Goal: Browse casually: Explore the website without a specific task or goal

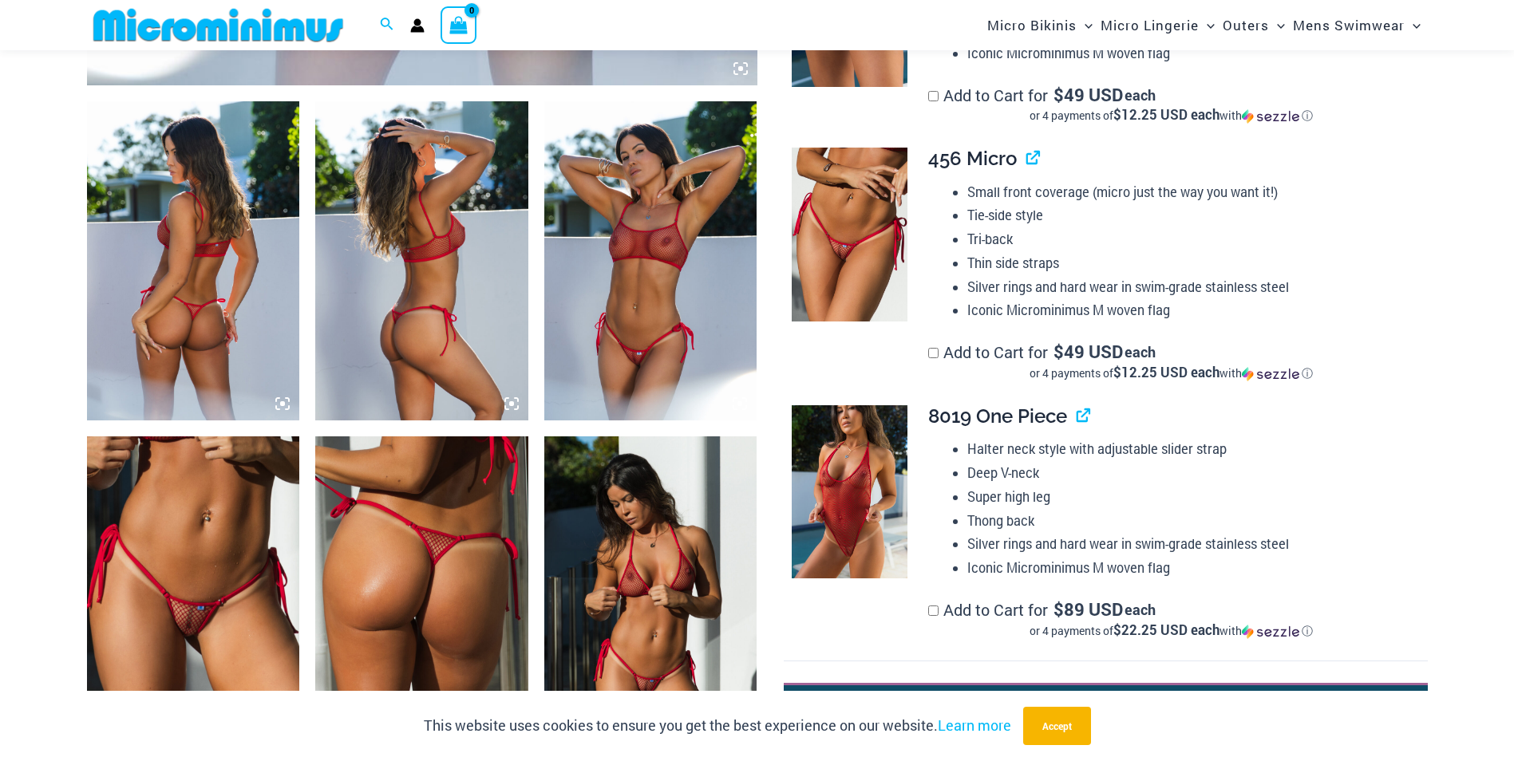
scroll to position [1183, 0]
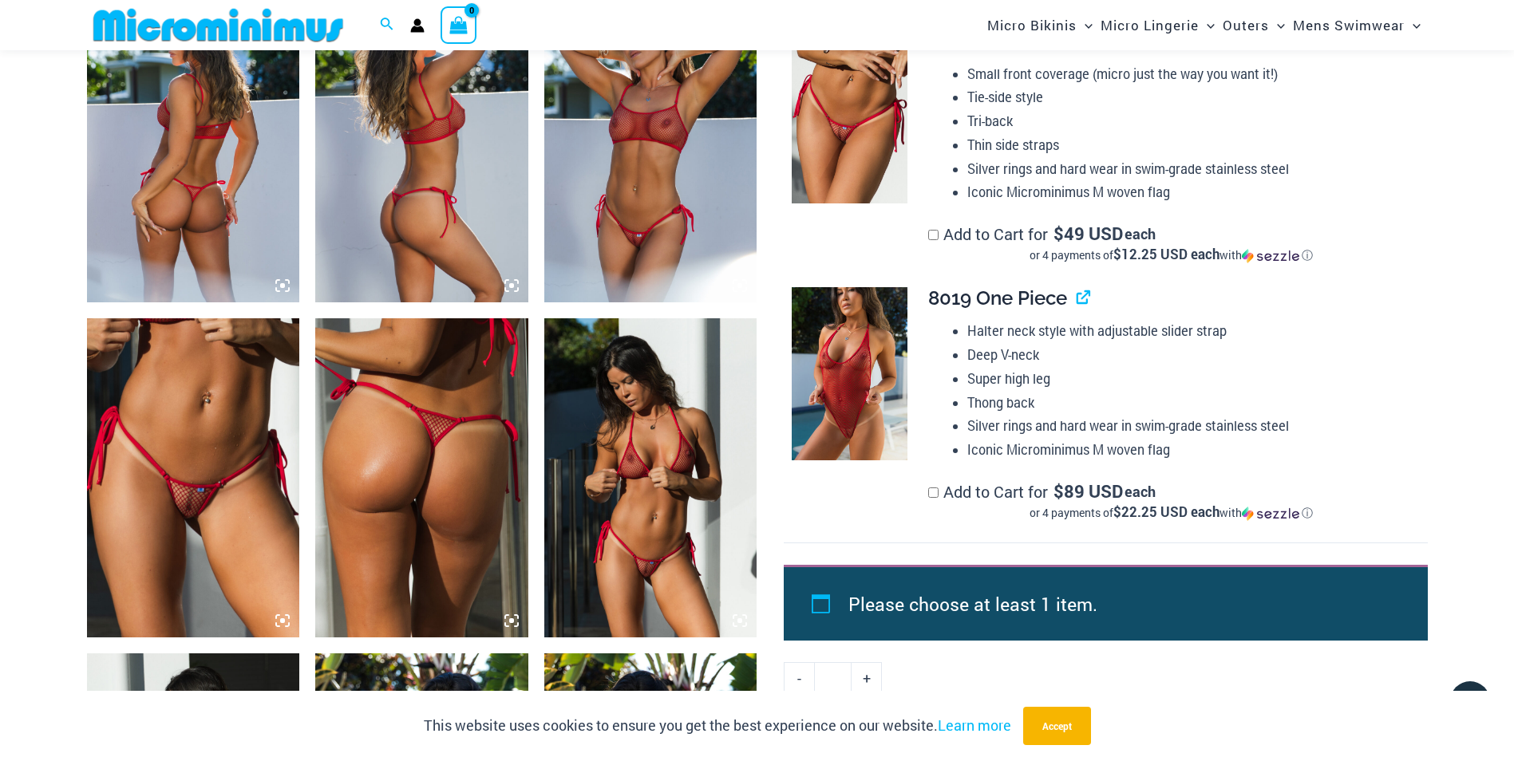
click at [632, 529] on img at bounding box center [650, 477] width 213 height 319
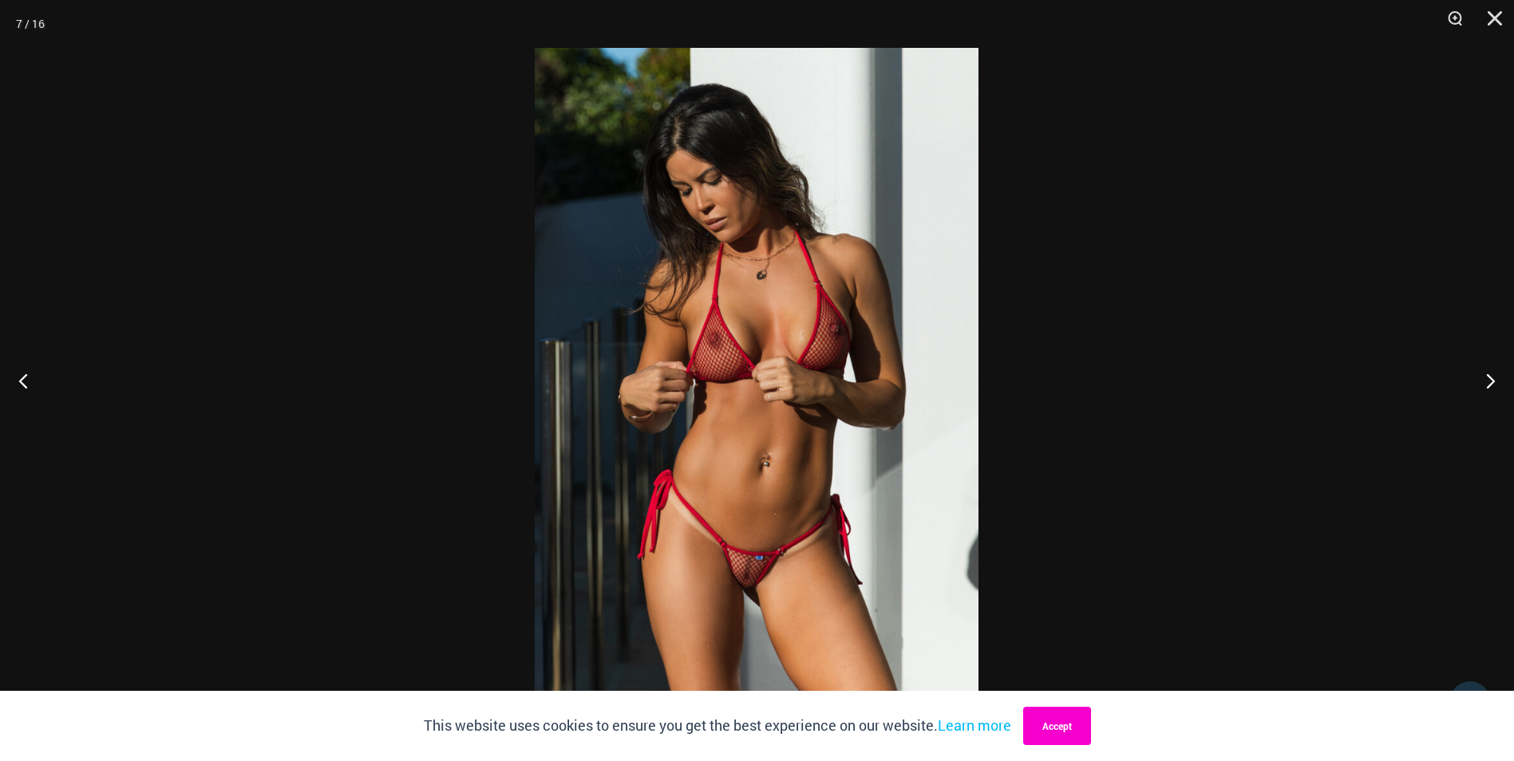
click at [1049, 733] on button "Accept" at bounding box center [1057, 726] width 68 height 38
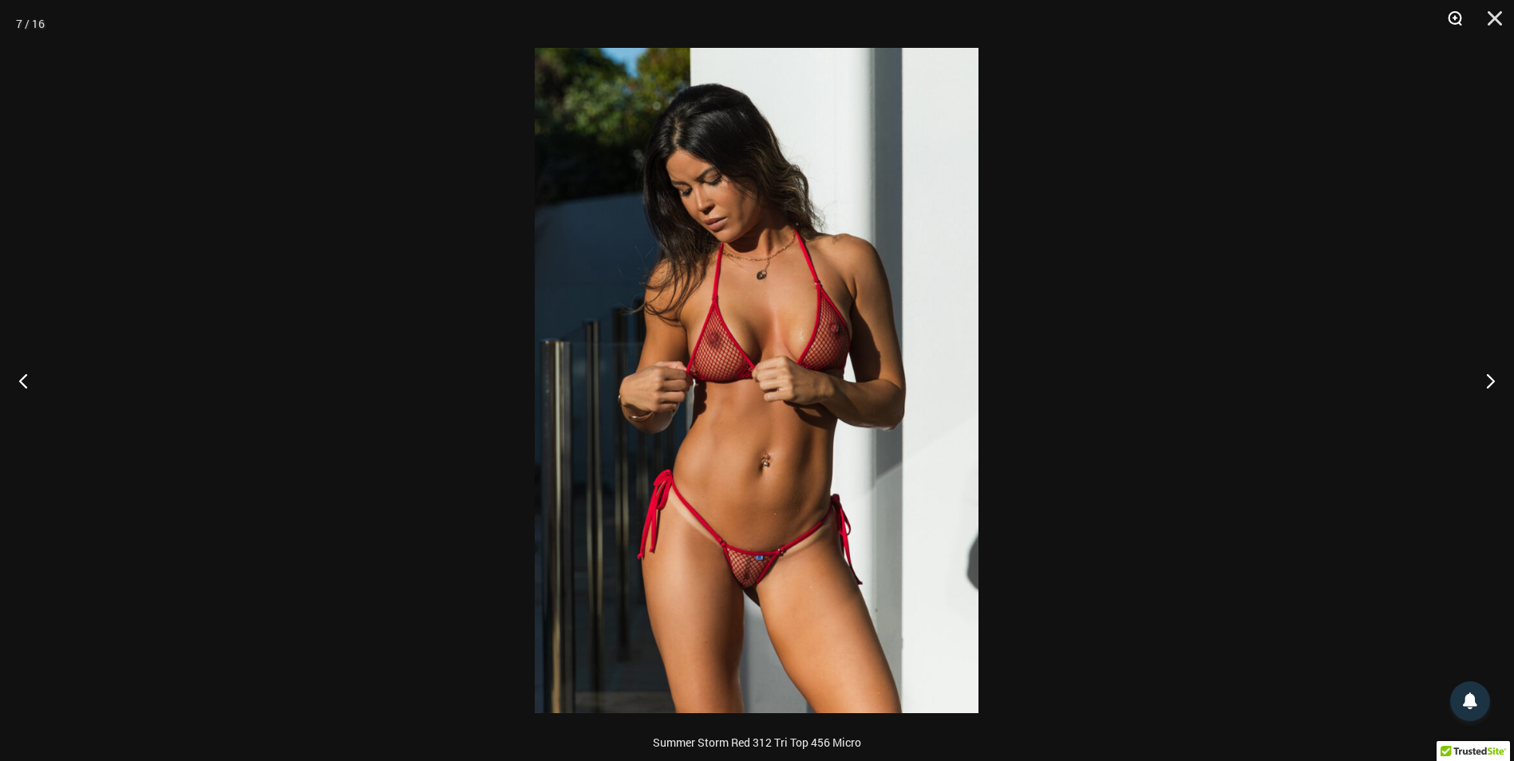
click at [1455, 17] on button "Zoom" at bounding box center [1449, 24] width 40 height 48
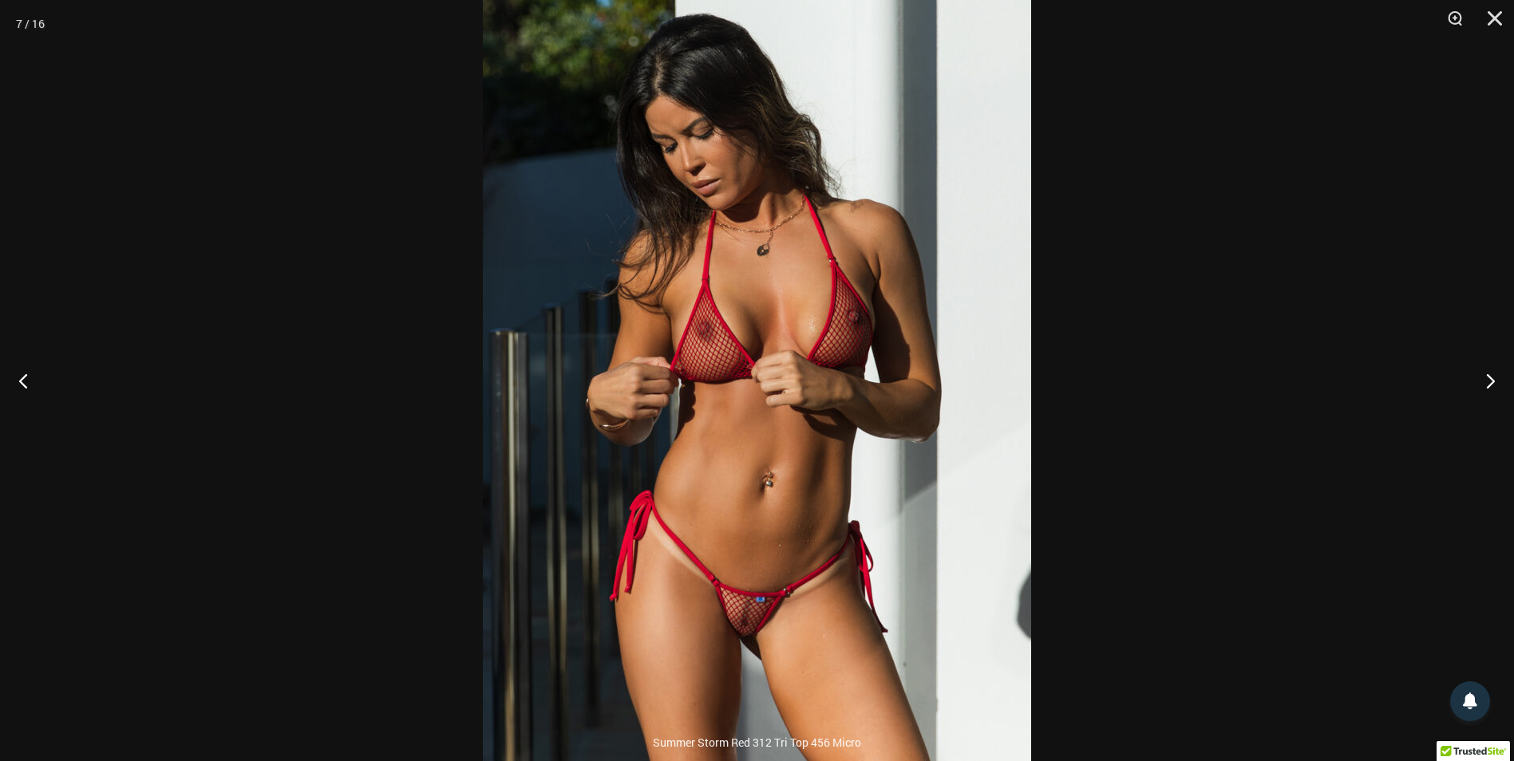
click at [747, 627] on img at bounding box center [757, 381] width 548 height 822
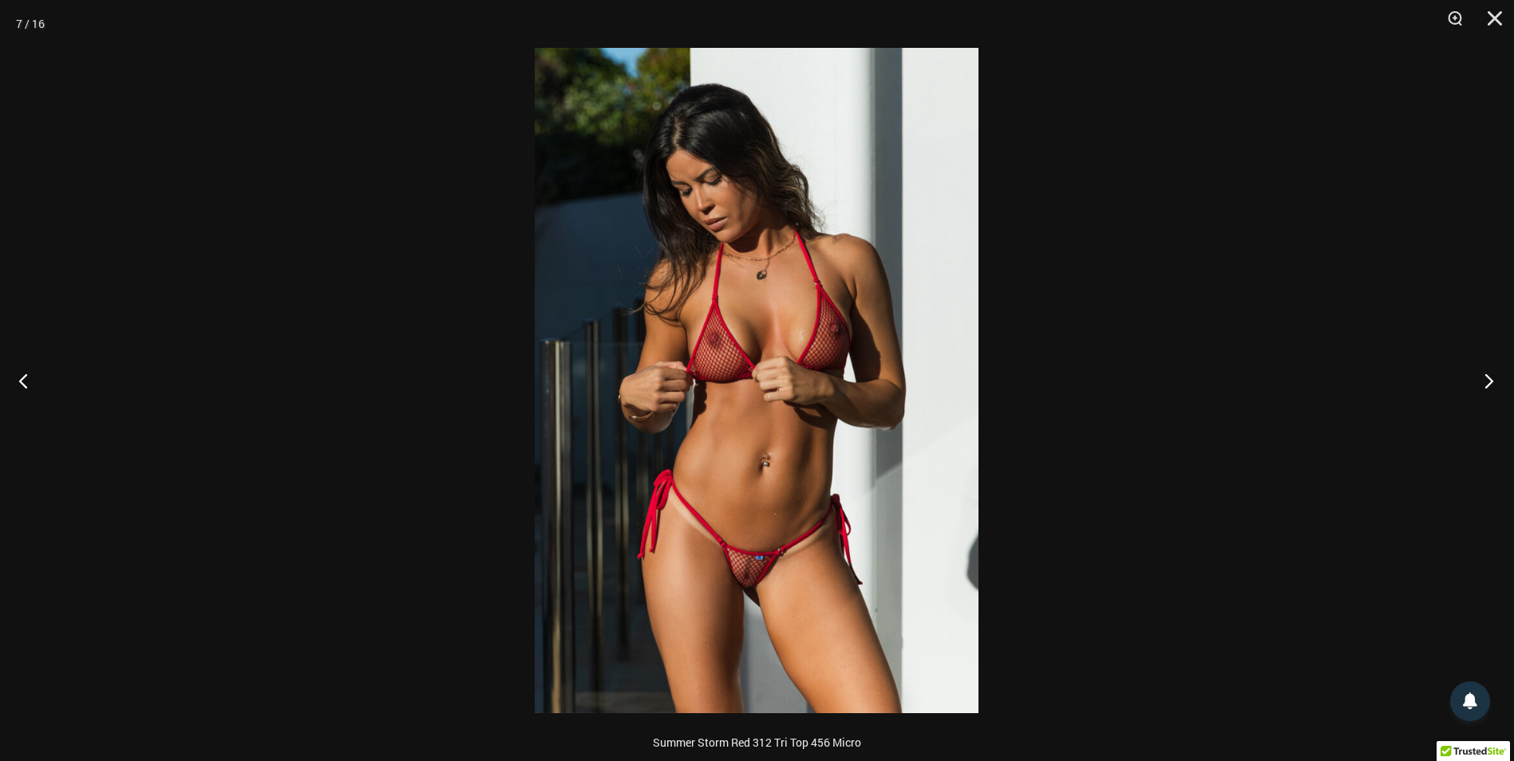
click at [1490, 377] on button "Next" at bounding box center [1484, 381] width 60 height 80
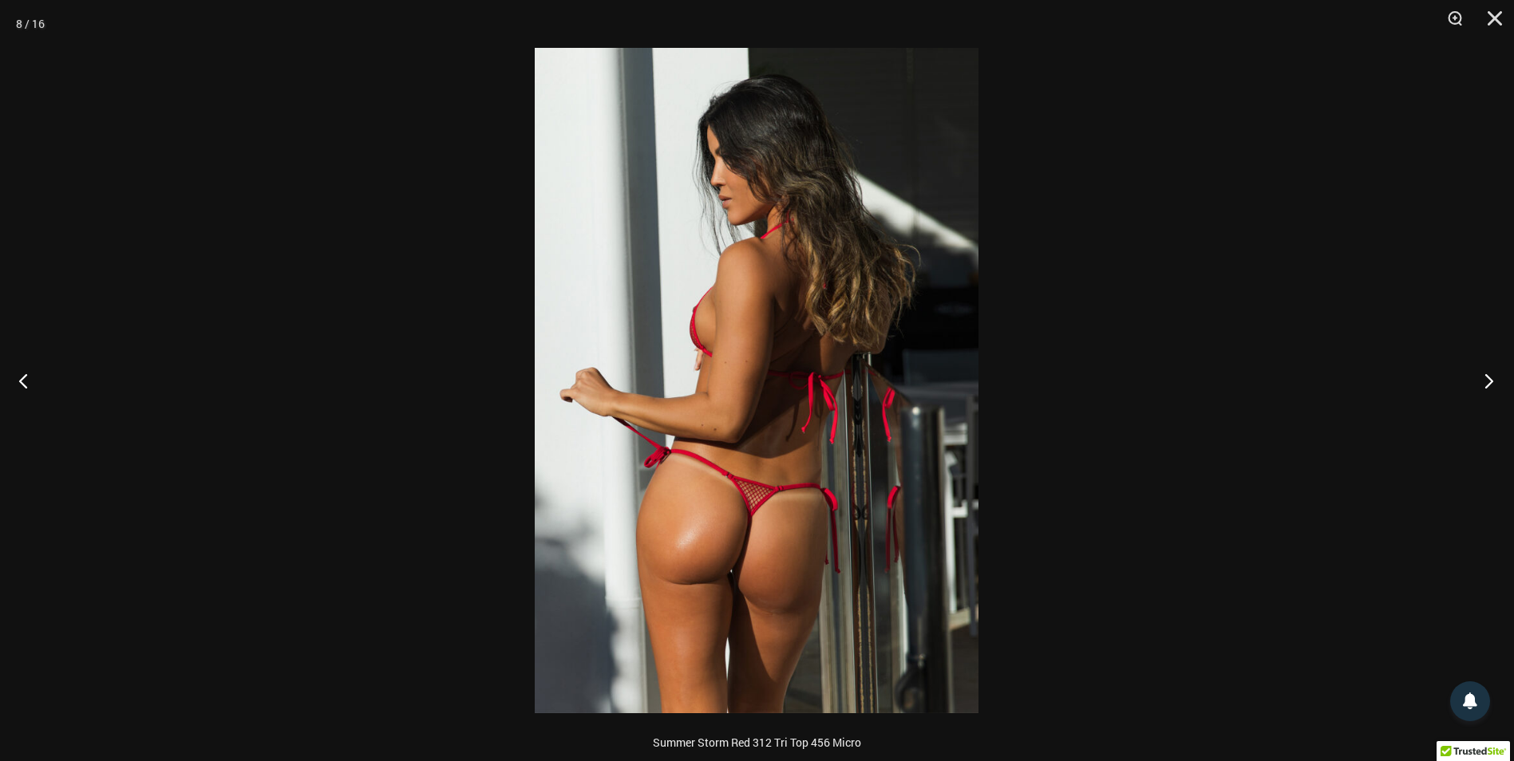
click at [1490, 377] on button "Next" at bounding box center [1484, 381] width 60 height 80
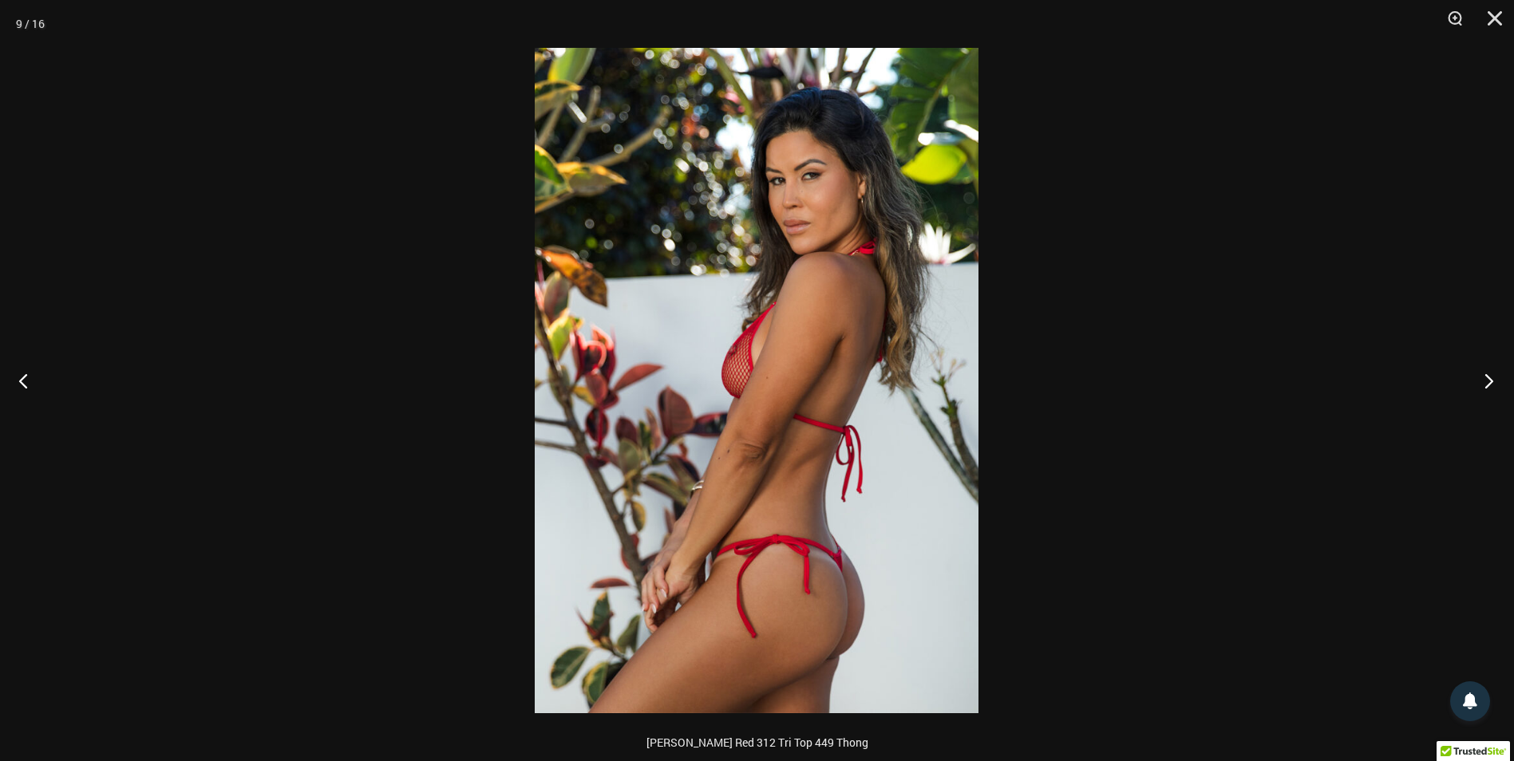
click at [1490, 377] on button "Next" at bounding box center [1484, 381] width 60 height 80
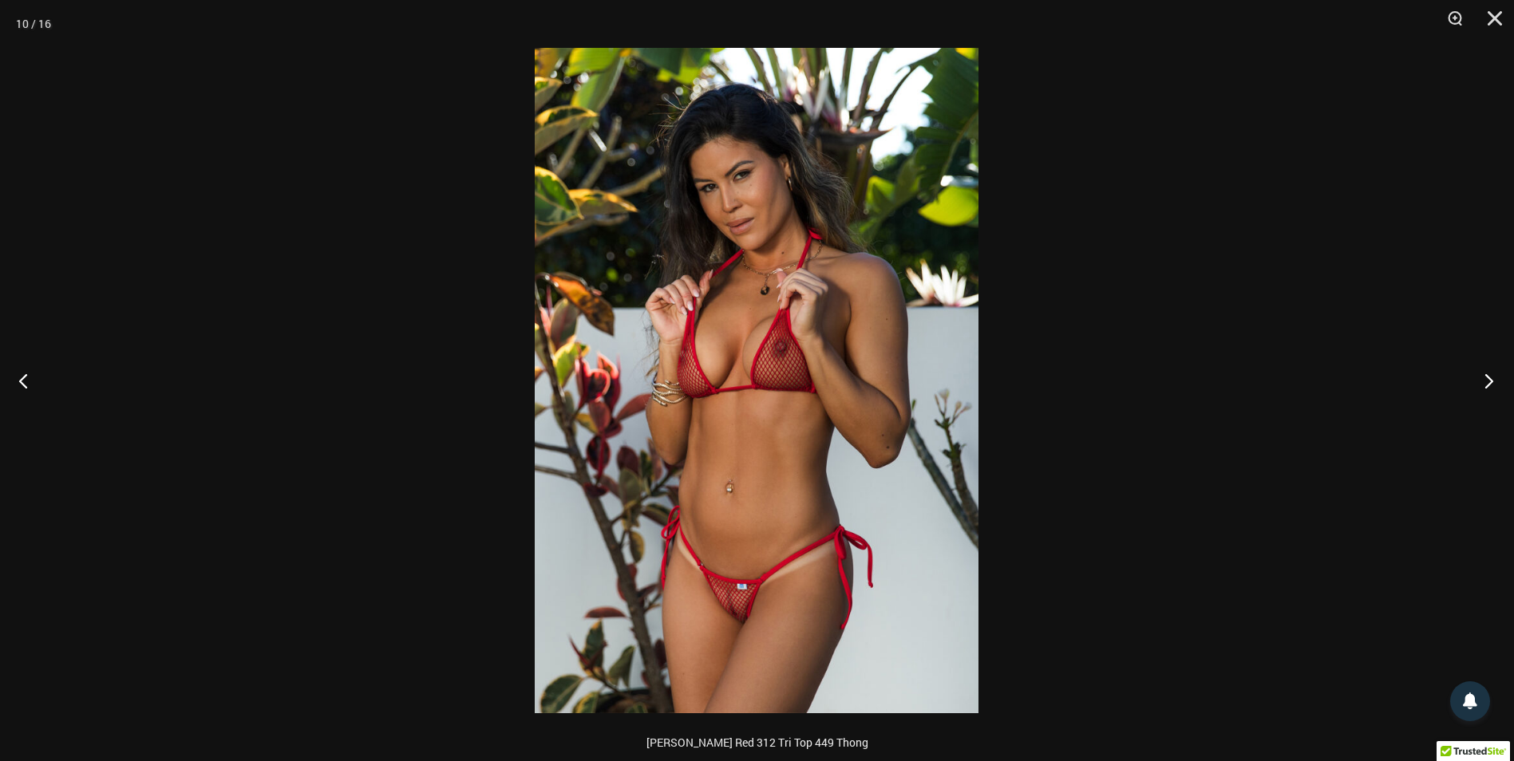
click at [1490, 377] on button "Next" at bounding box center [1484, 381] width 60 height 80
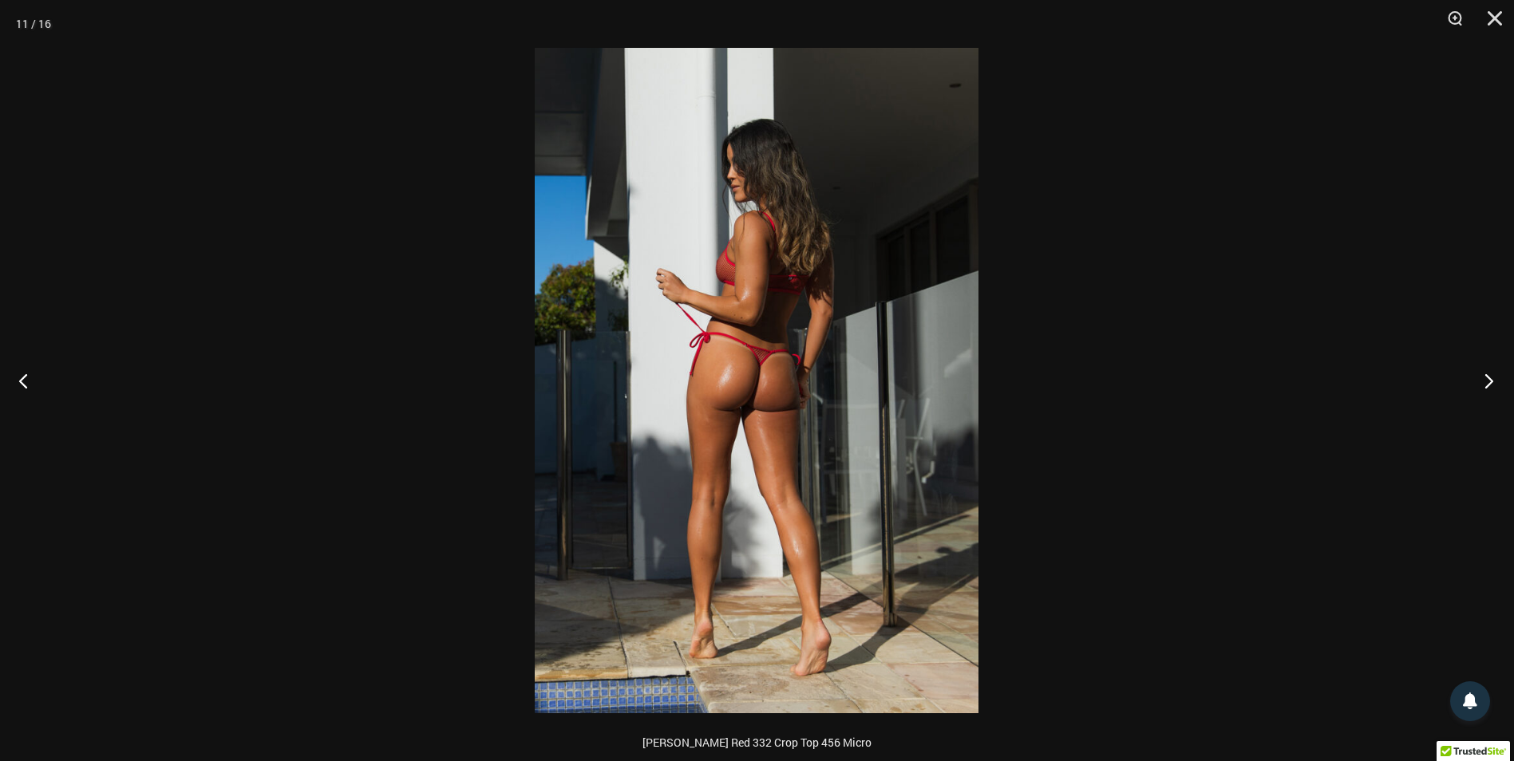
click at [1490, 377] on button "Next" at bounding box center [1484, 381] width 60 height 80
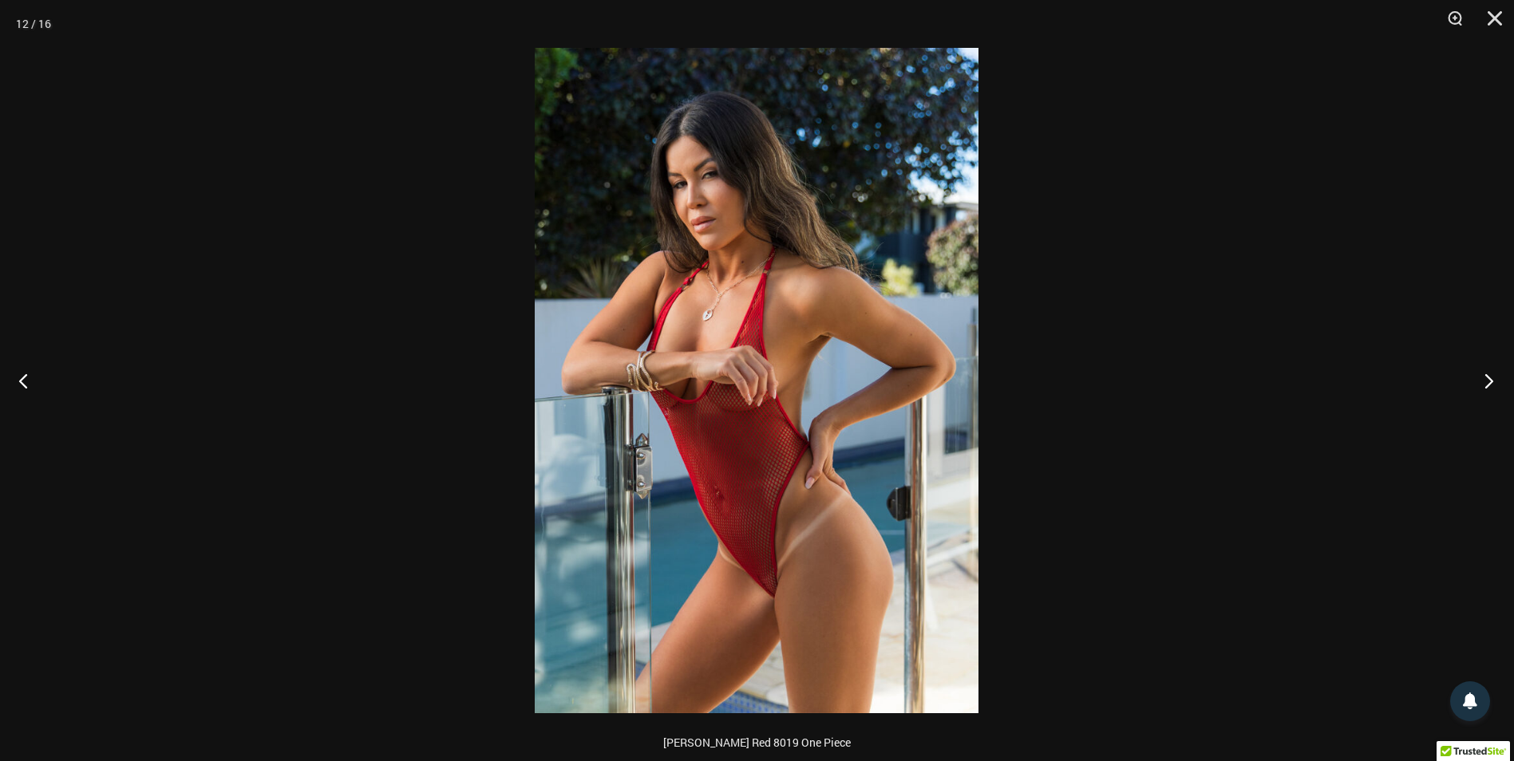
click at [1490, 377] on button "Next" at bounding box center [1484, 381] width 60 height 80
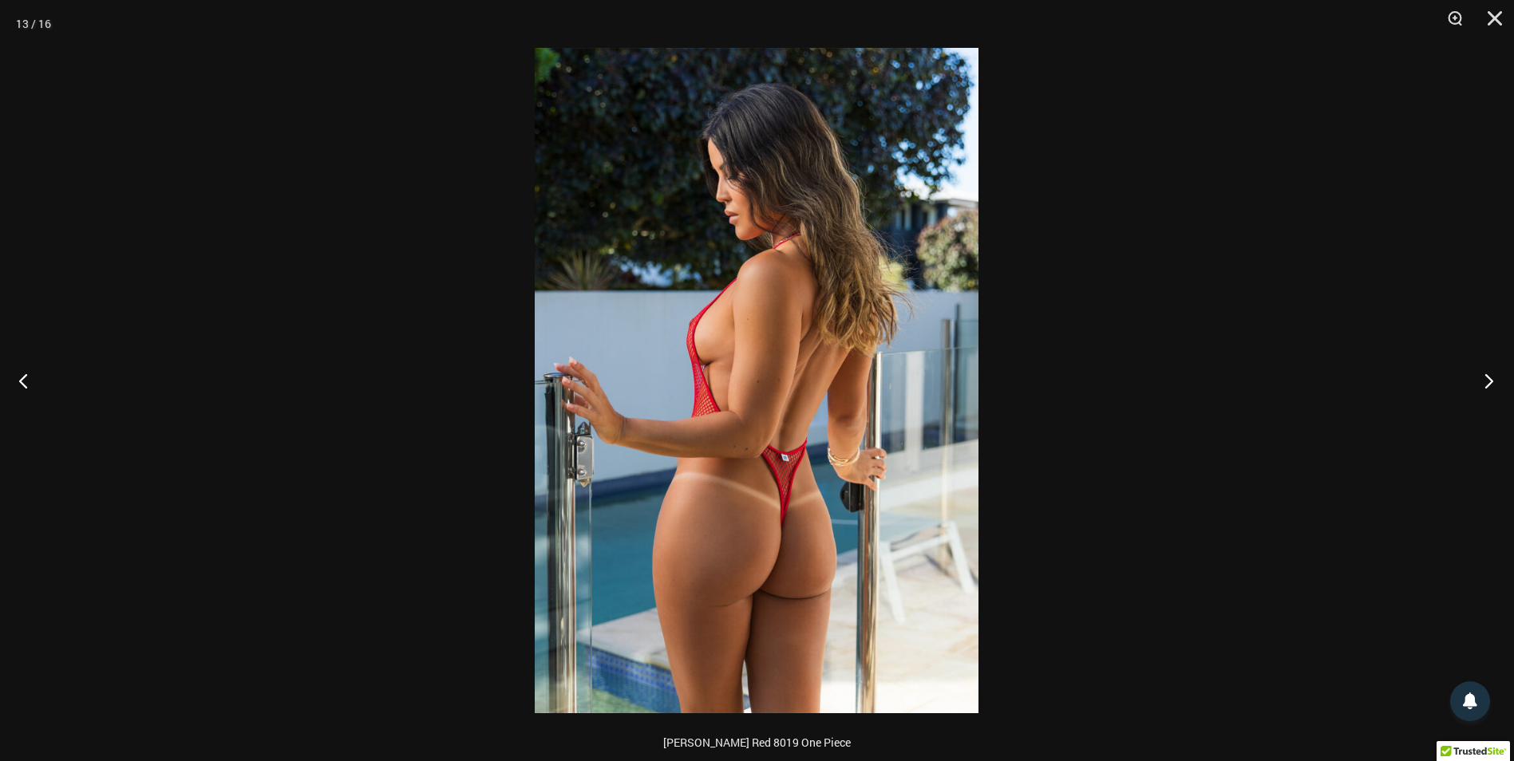
click at [1490, 377] on button "Next" at bounding box center [1484, 381] width 60 height 80
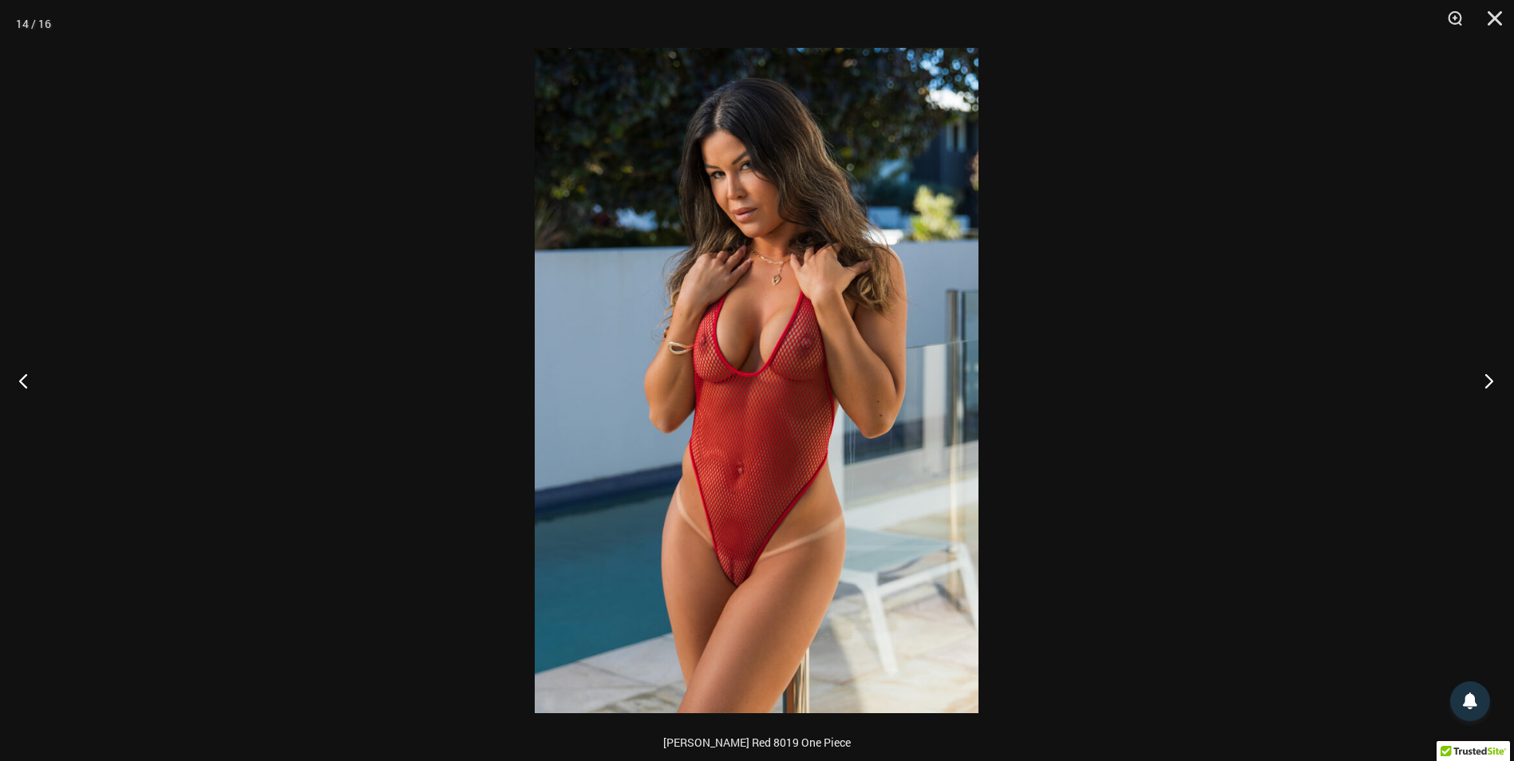
click at [1490, 377] on button "Next" at bounding box center [1484, 381] width 60 height 80
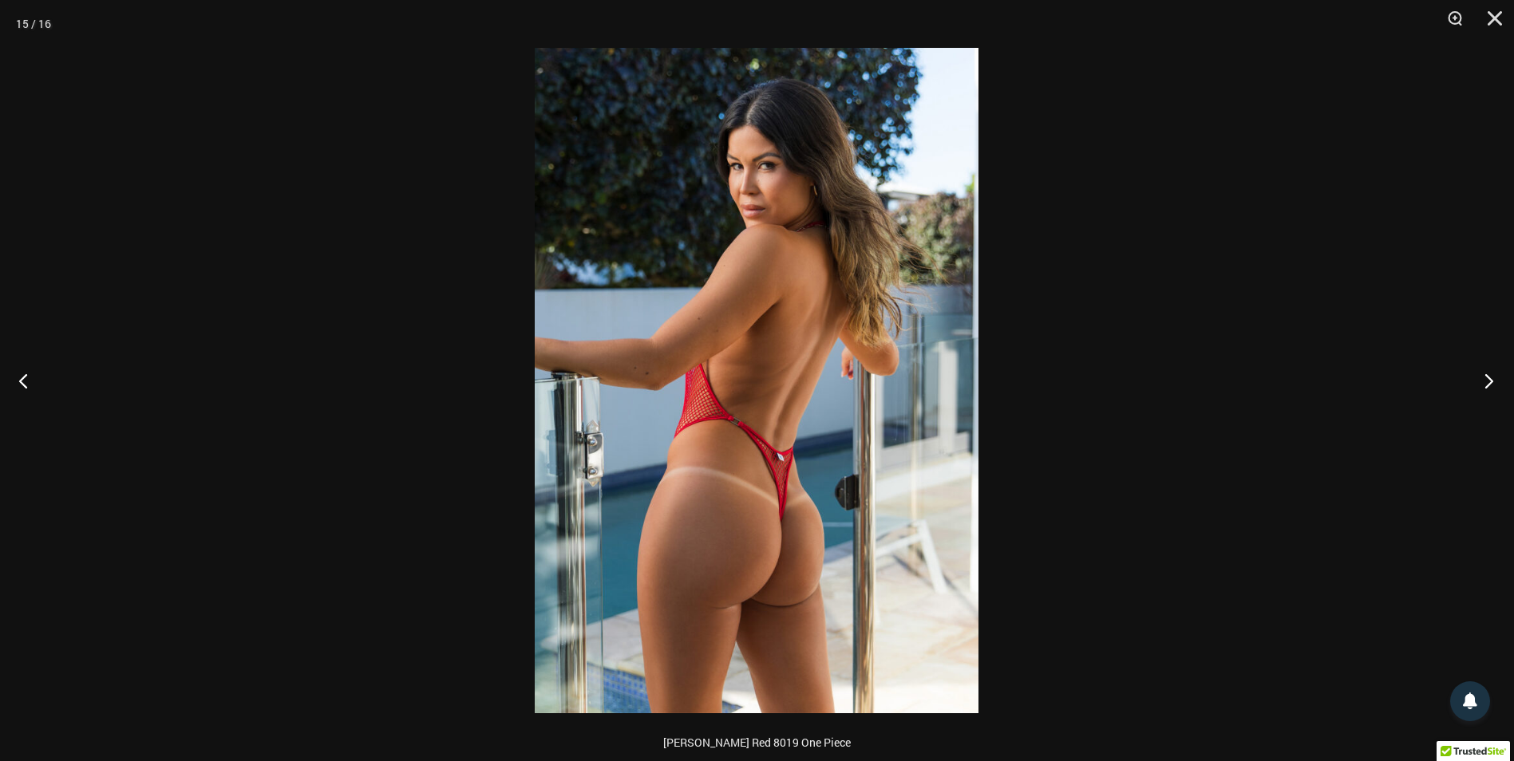
click at [1490, 377] on button "Next" at bounding box center [1484, 381] width 60 height 80
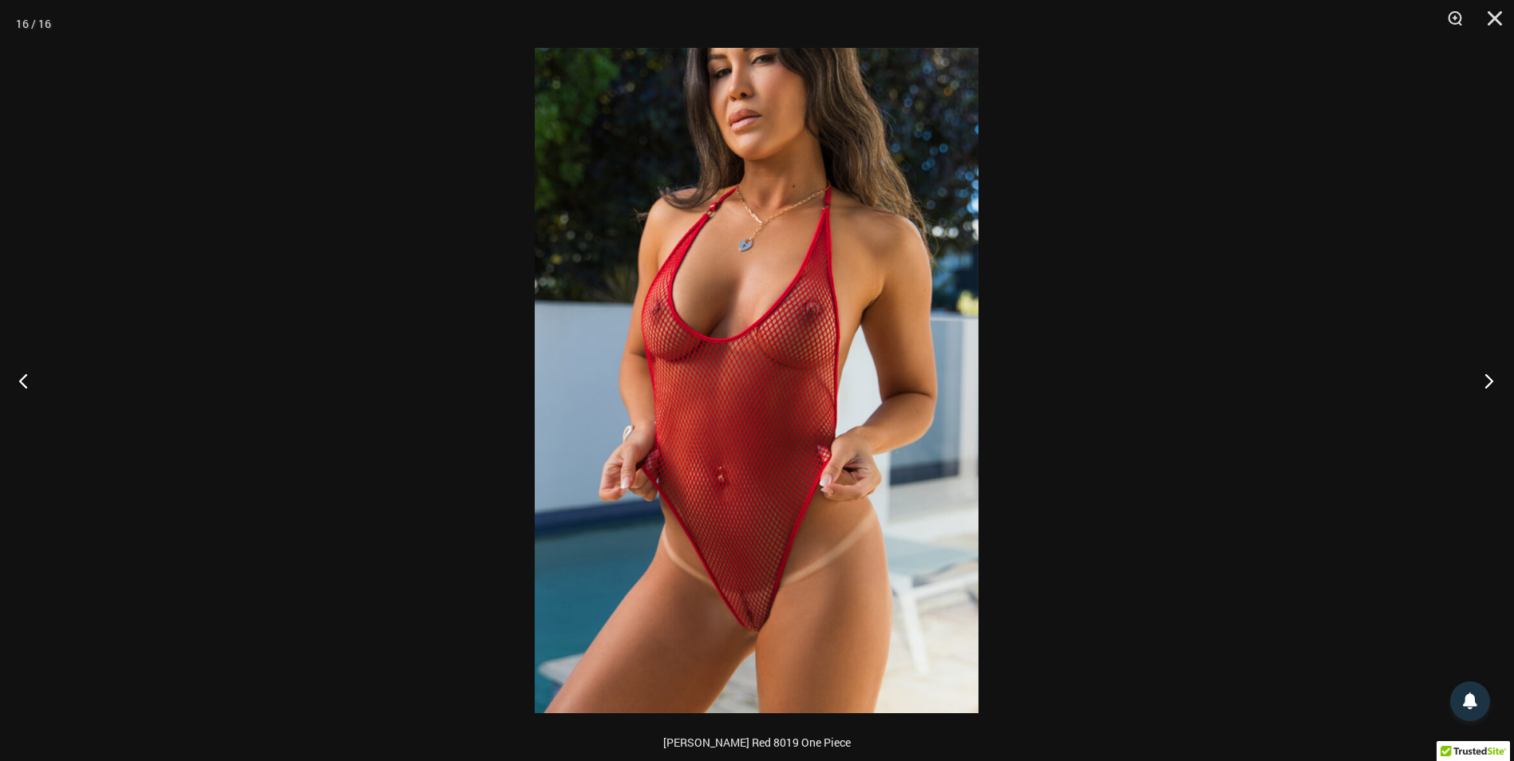
click at [1490, 377] on button "Next" at bounding box center [1484, 381] width 60 height 80
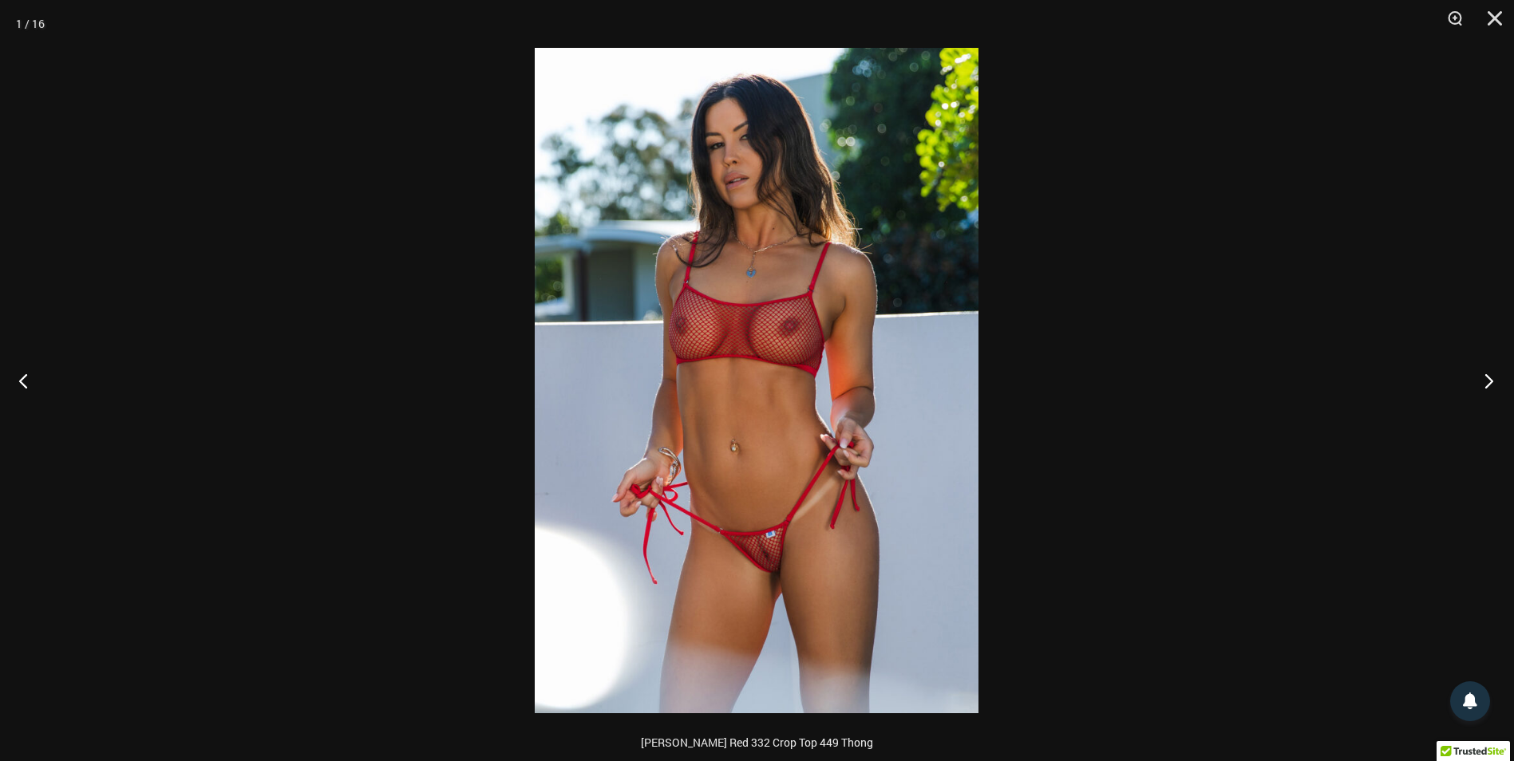
click at [1490, 377] on button "Next" at bounding box center [1484, 381] width 60 height 80
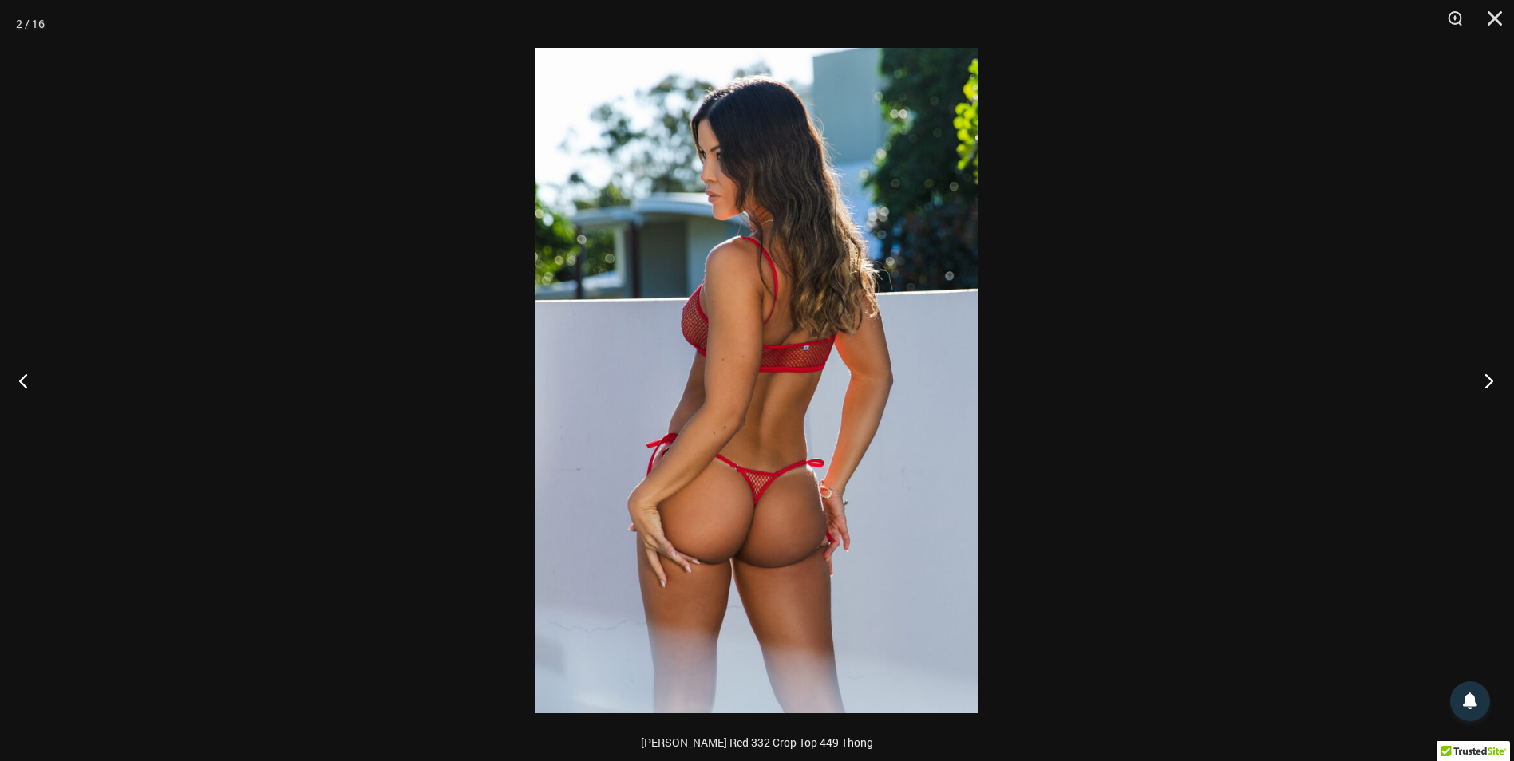
click at [1490, 377] on button "Next" at bounding box center [1484, 381] width 60 height 80
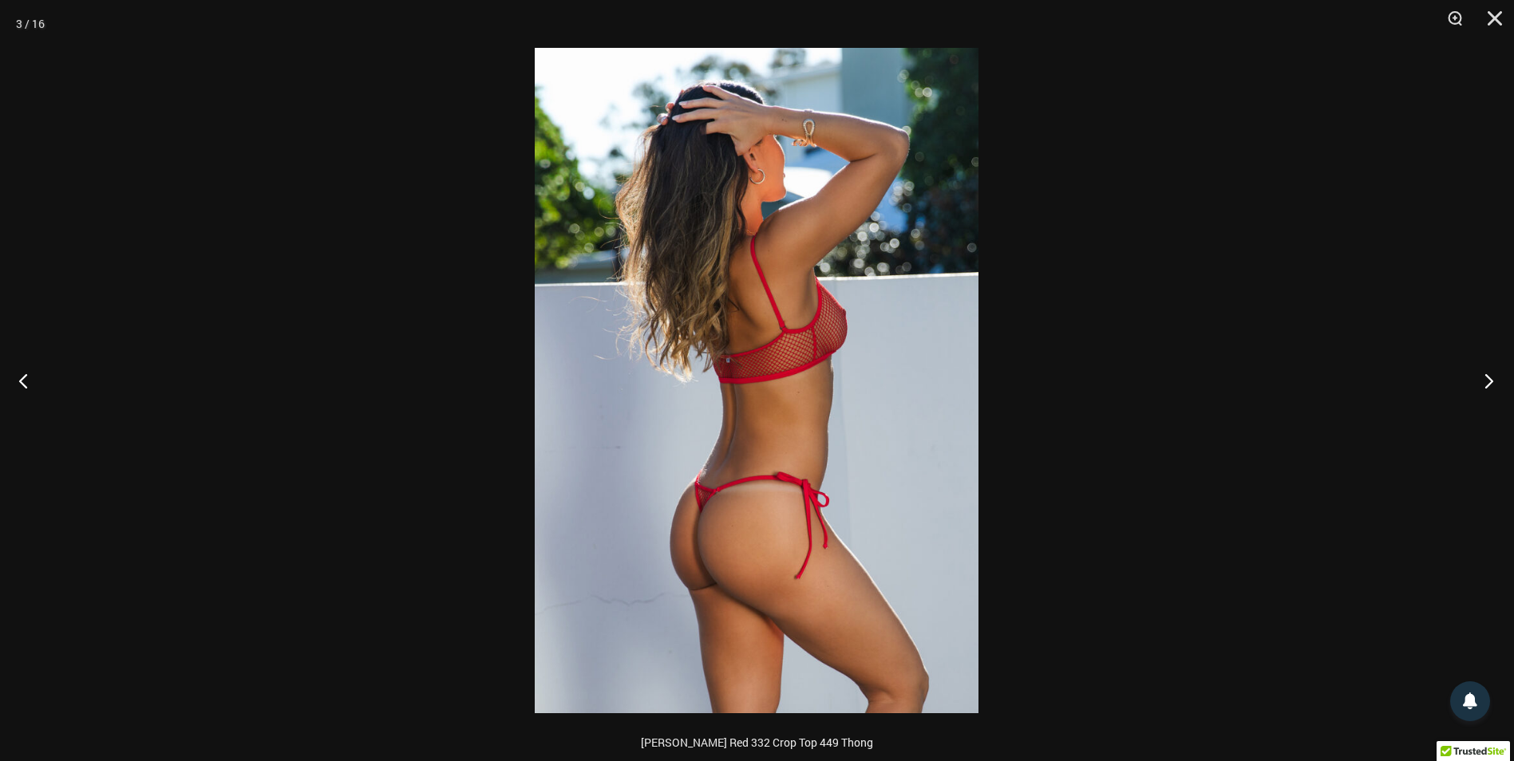
click at [1490, 377] on button "Next" at bounding box center [1484, 381] width 60 height 80
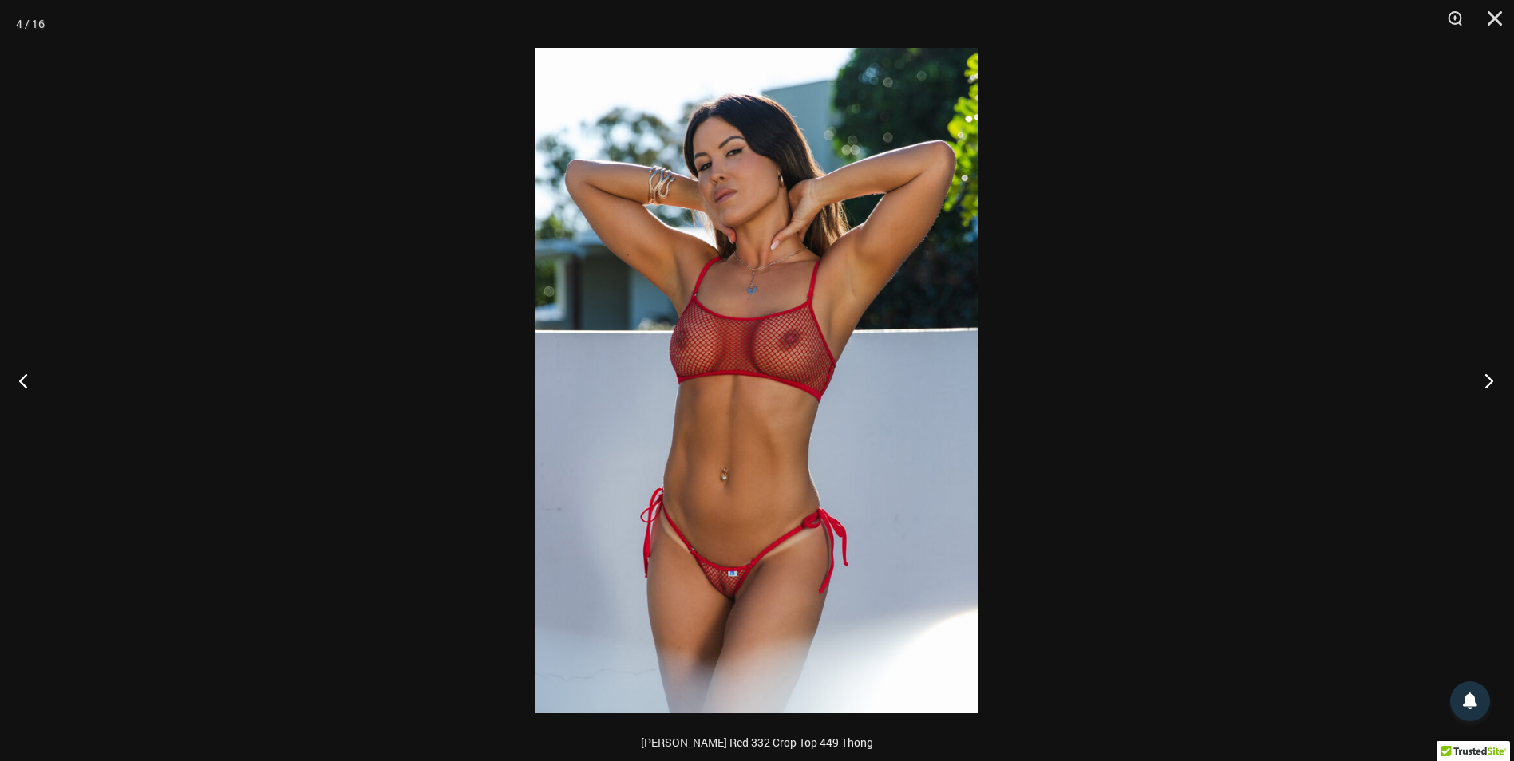
click at [1490, 377] on button "Next" at bounding box center [1484, 381] width 60 height 80
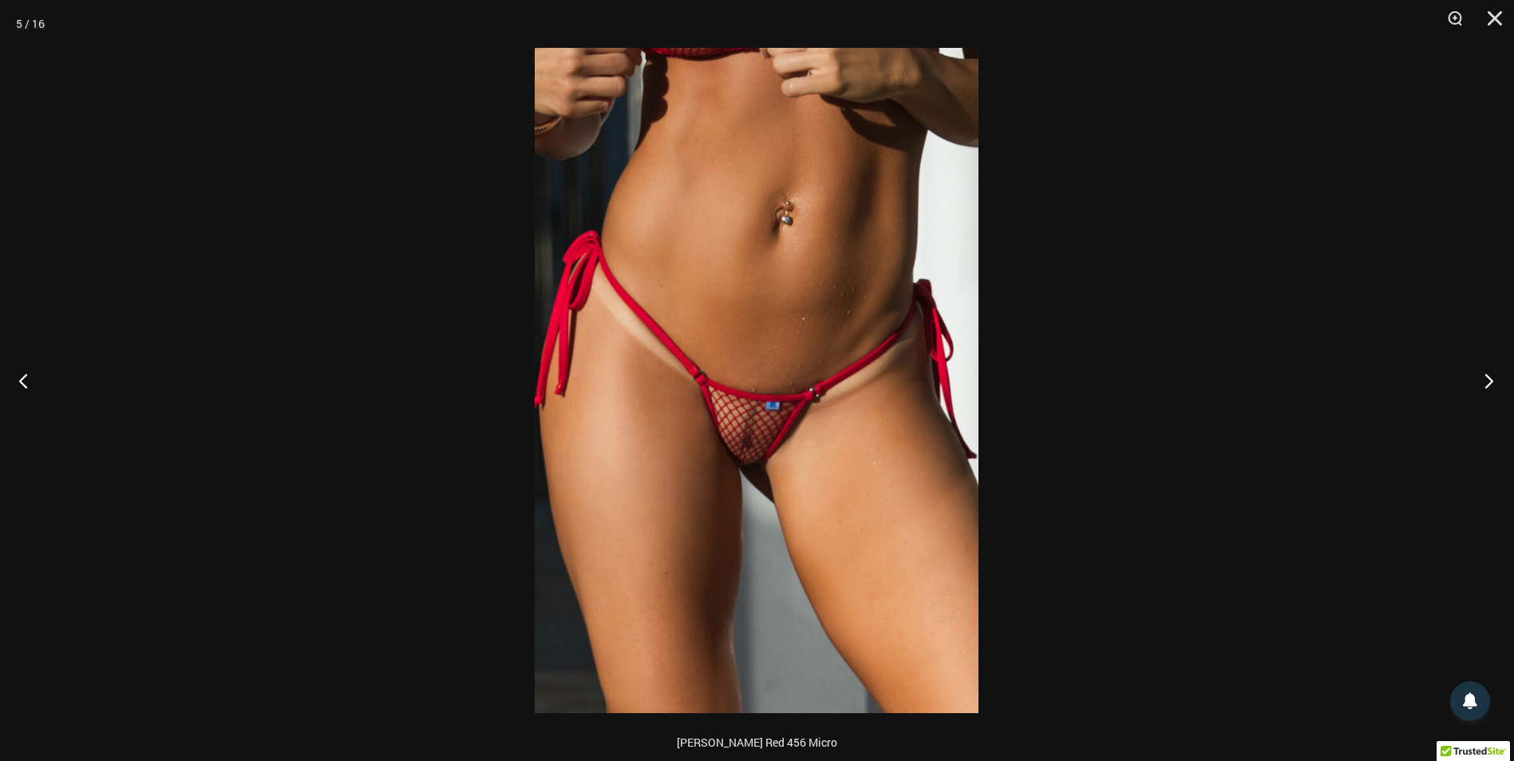
click at [1490, 377] on button "Next" at bounding box center [1484, 381] width 60 height 80
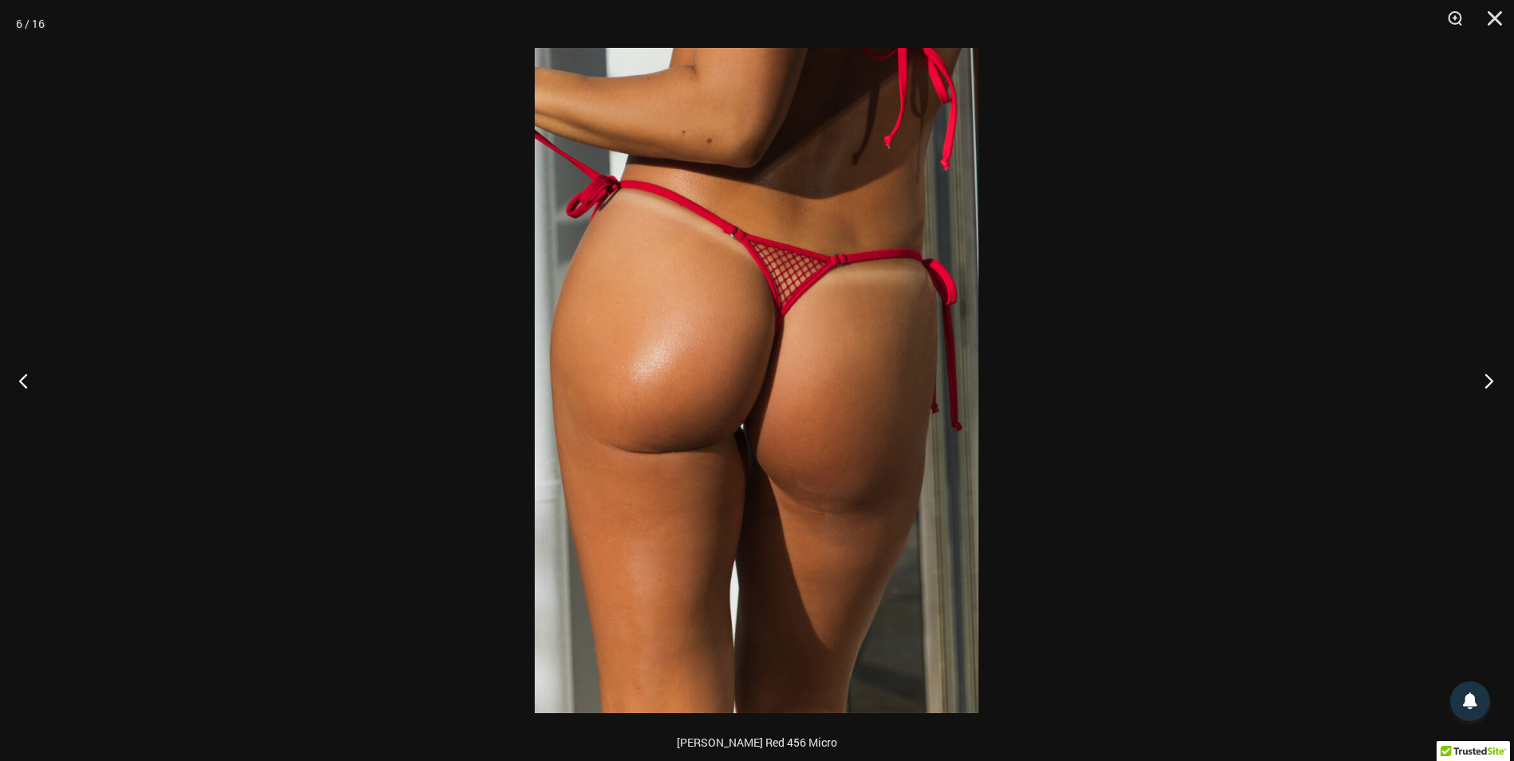
click at [1490, 377] on button "Next" at bounding box center [1484, 381] width 60 height 80
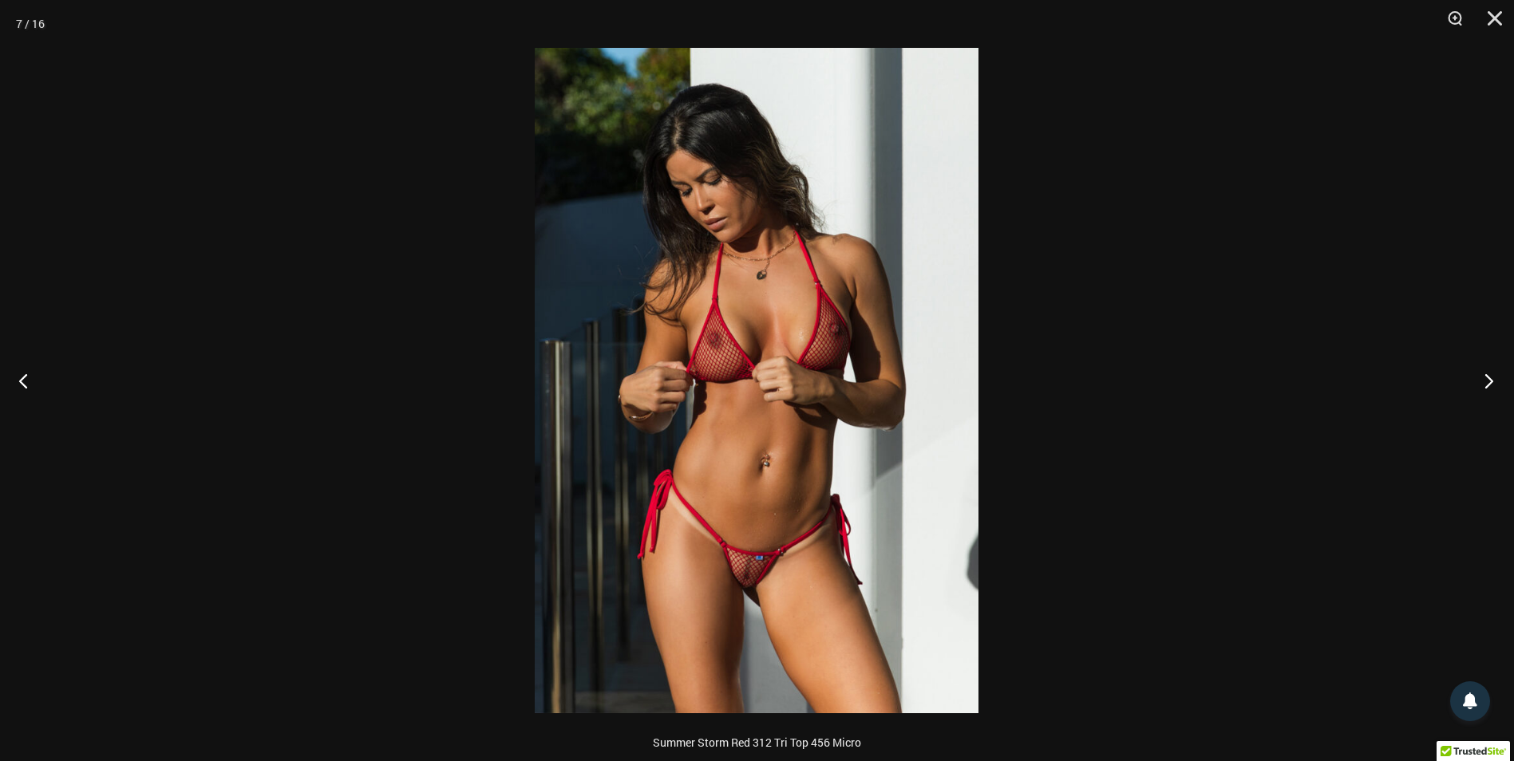
click at [1490, 377] on button "Next" at bounding box center [1484, 381] width 60 height 80
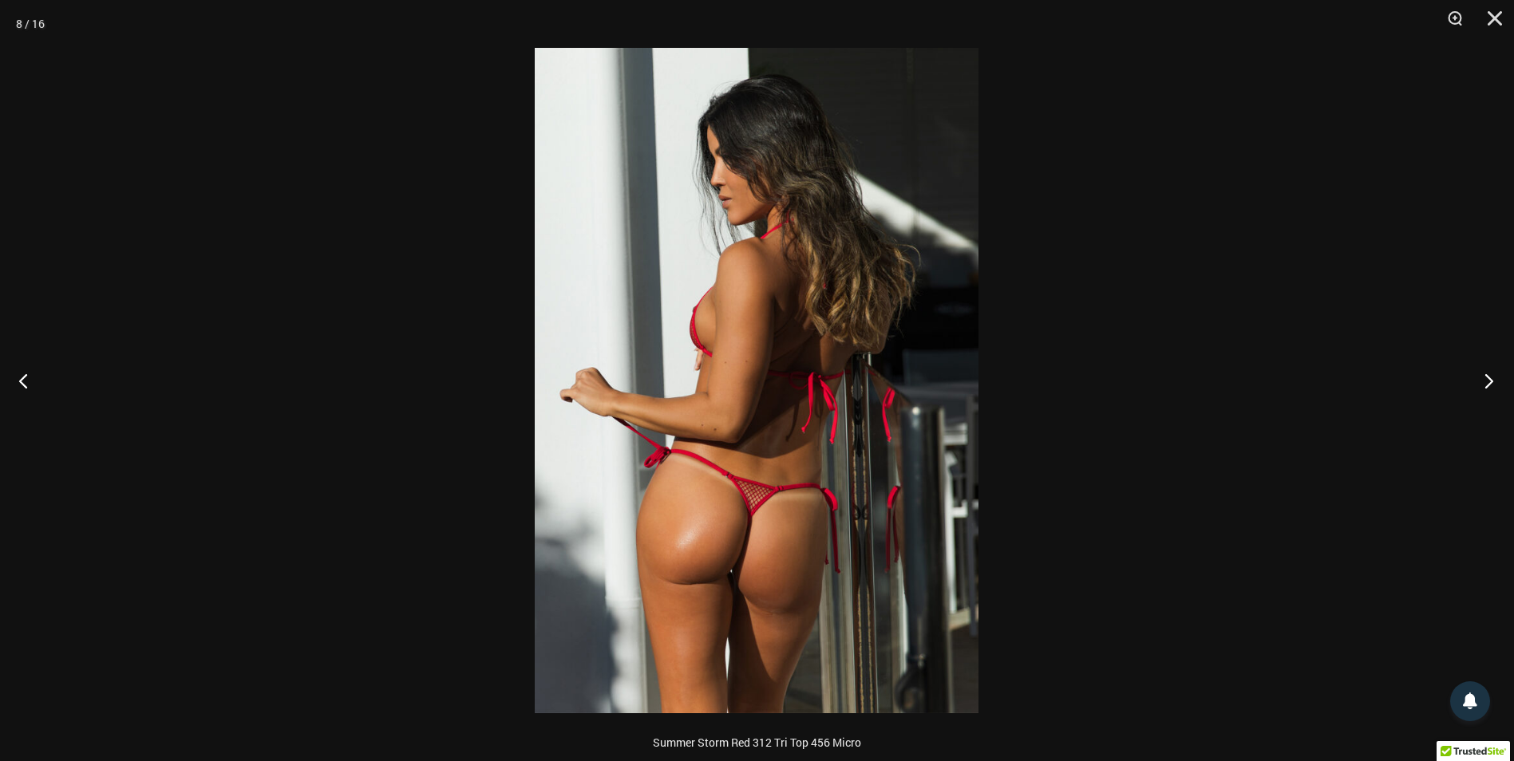
click at [1490, 377] on button "Next" at bounding box center [1484, 381] width 60 height 80
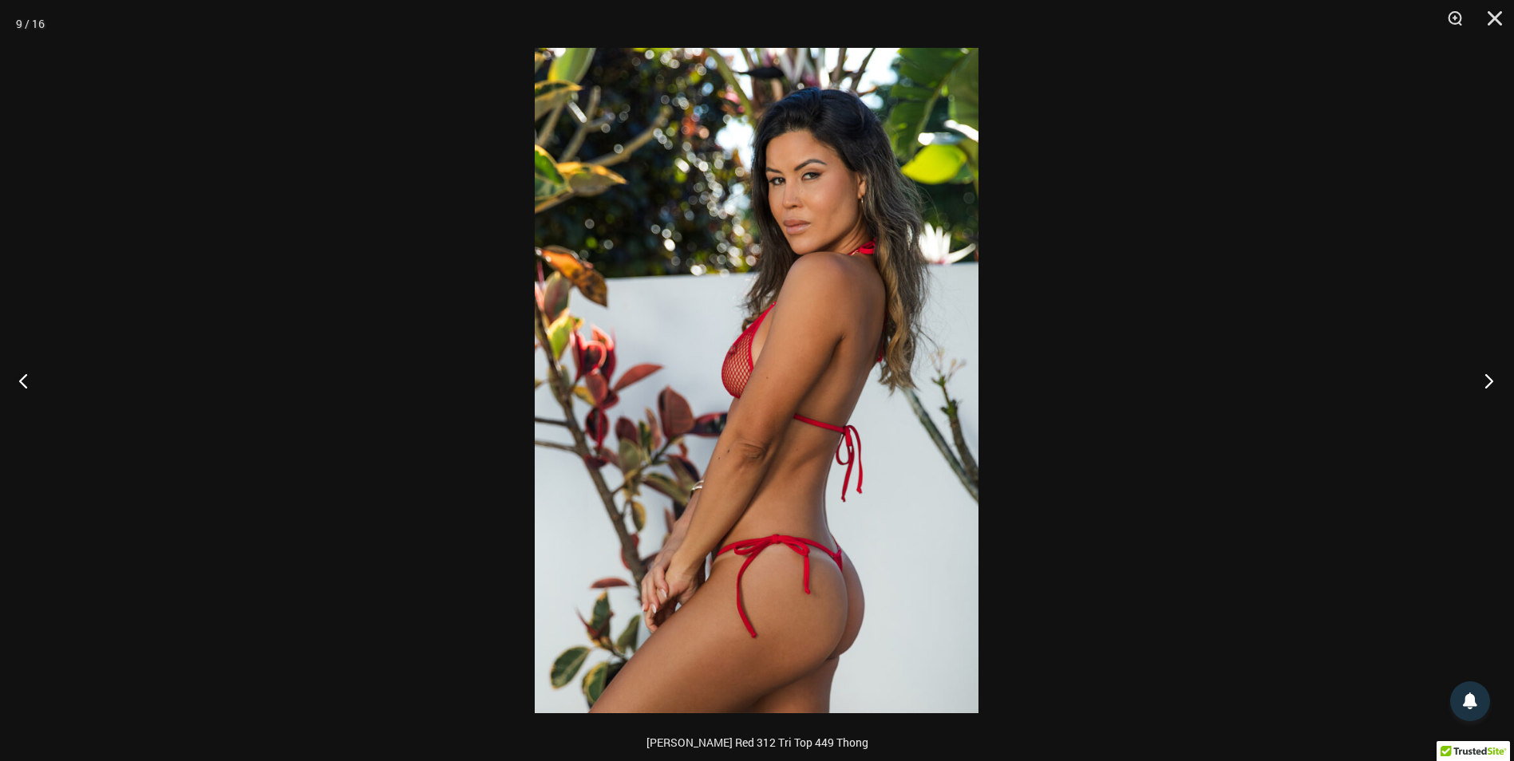
click at [1490, 377] on button "Next" at bounding box center [1484, 381] width 60 height 80
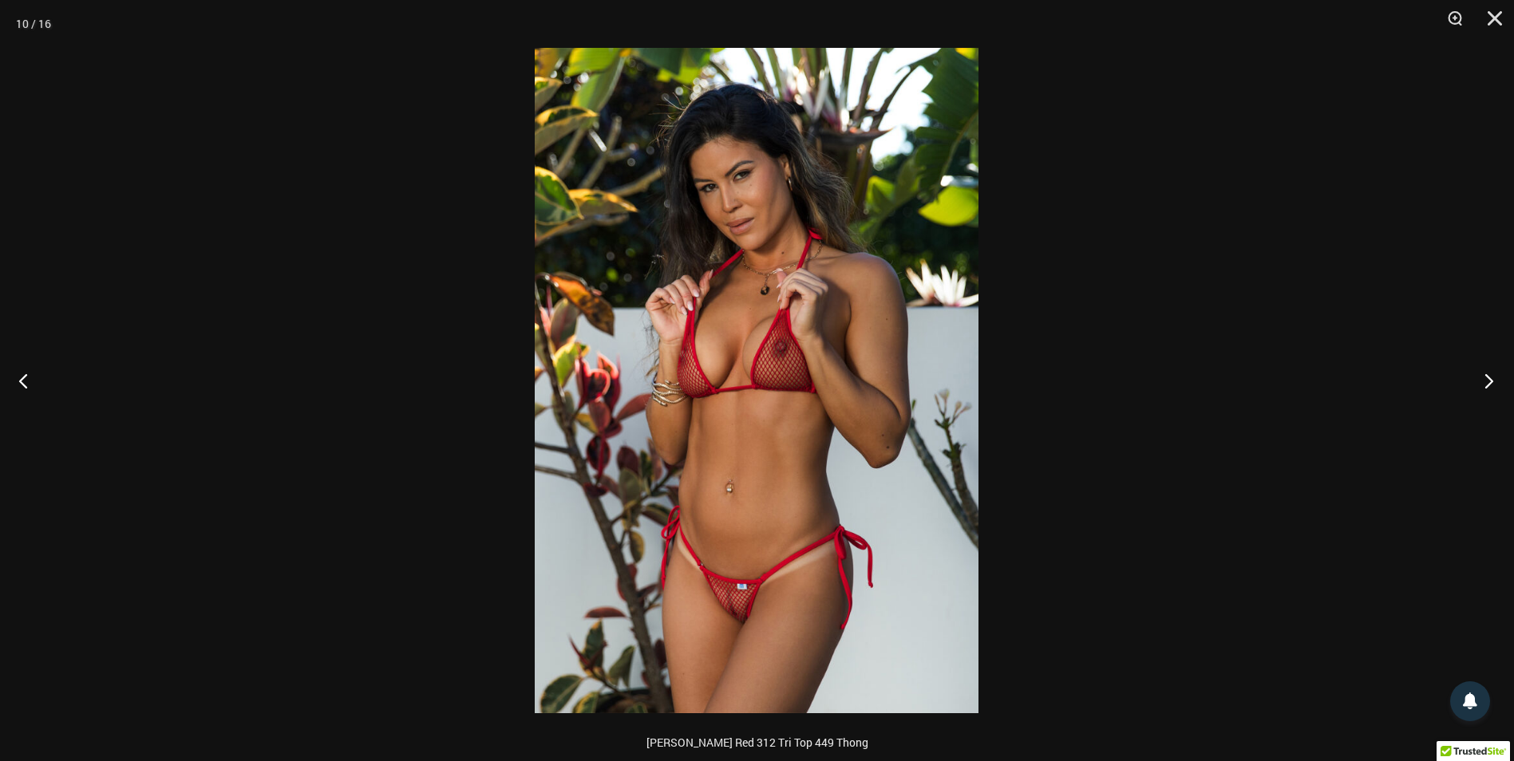
click at [1490, 377] on button "Next" at bounding box center [1484, 381] width 60 height 80
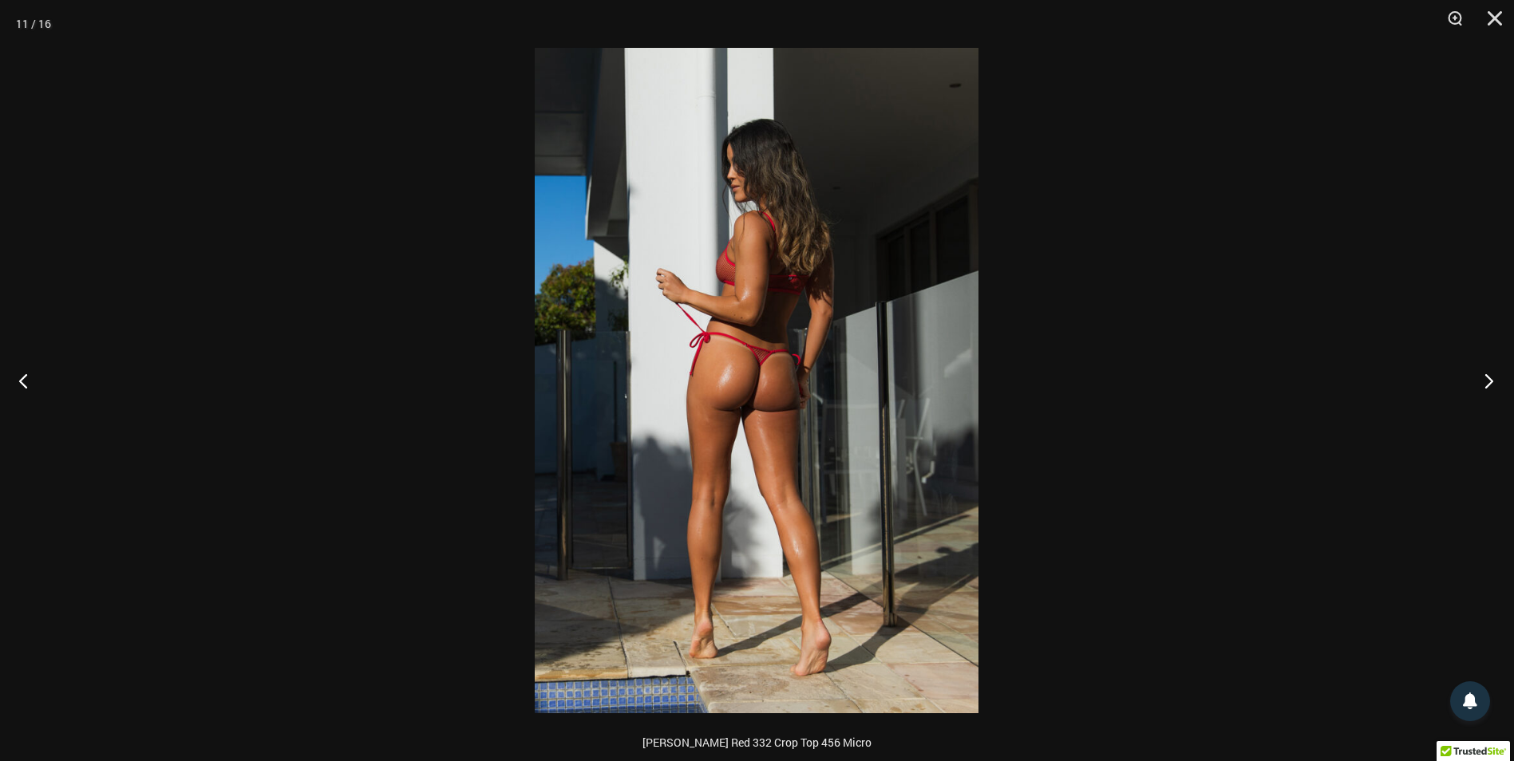
click at [1490, 377] on button "Next" at bounding box center [1484, 381] width 60 height 80
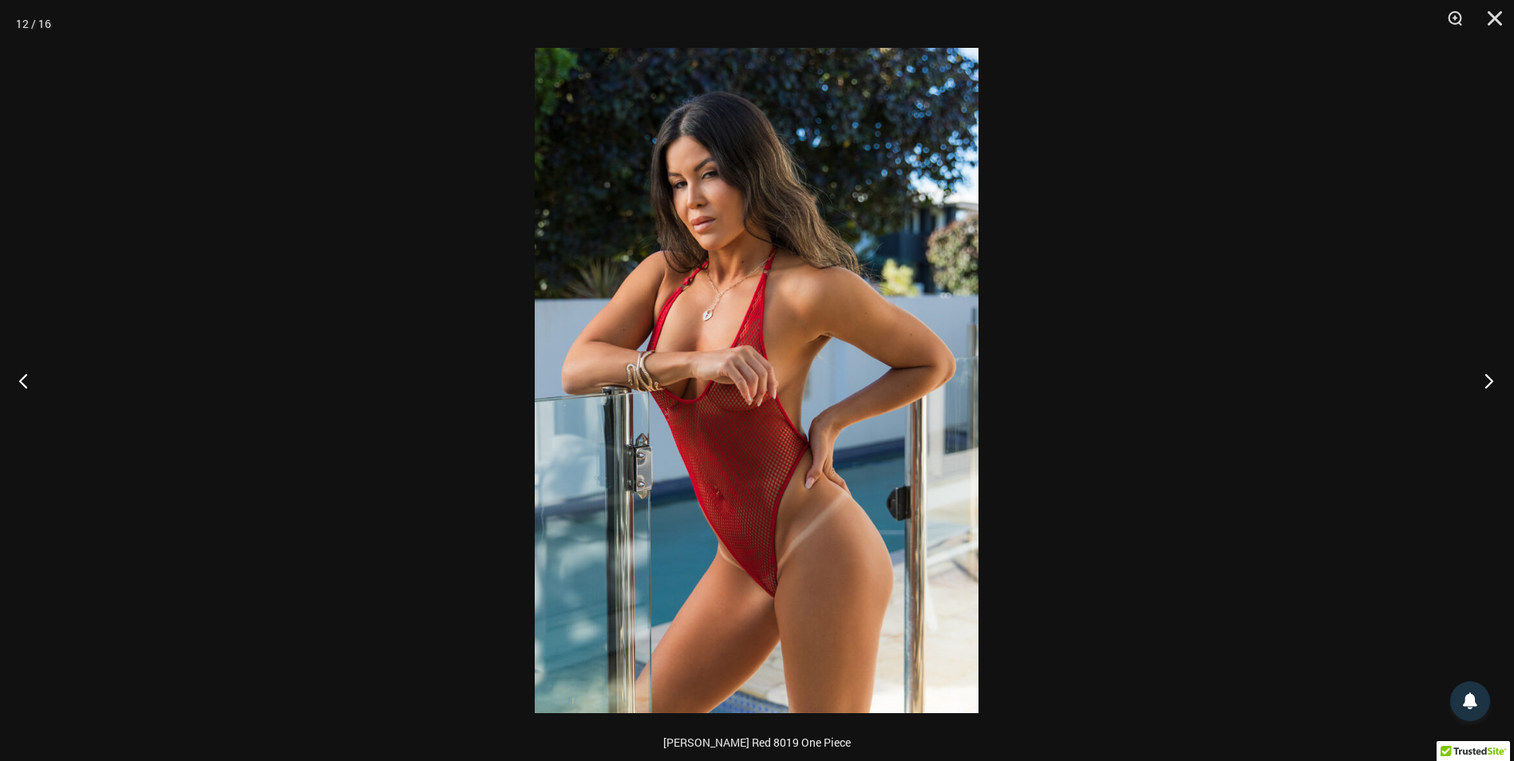
click at [1490, 377] on button "Next" at bounding box center [1484, 381] width 60 height 80
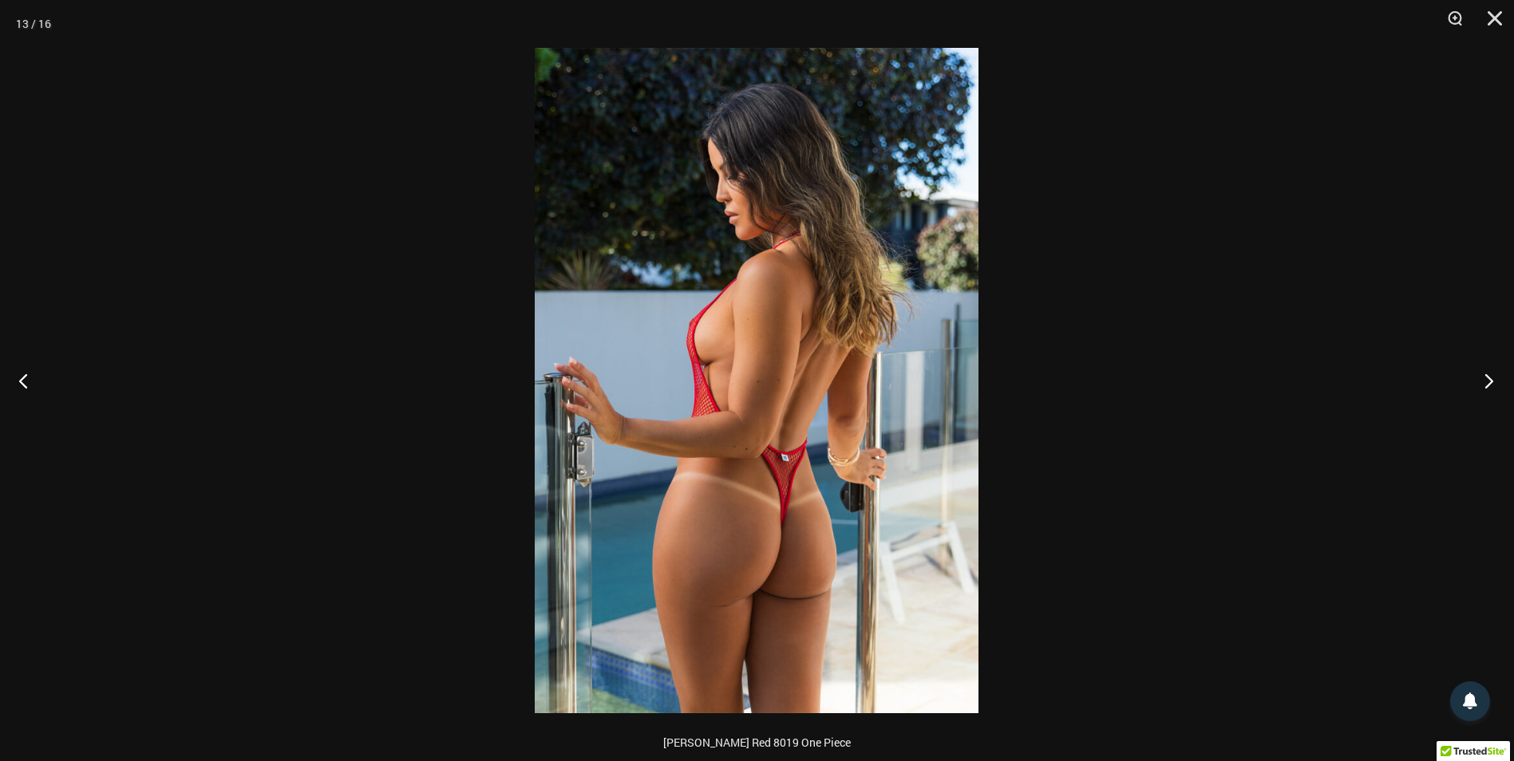
click at [1490, 377] on button "Next" at bounding box center [1484, 381] width 60 height 80
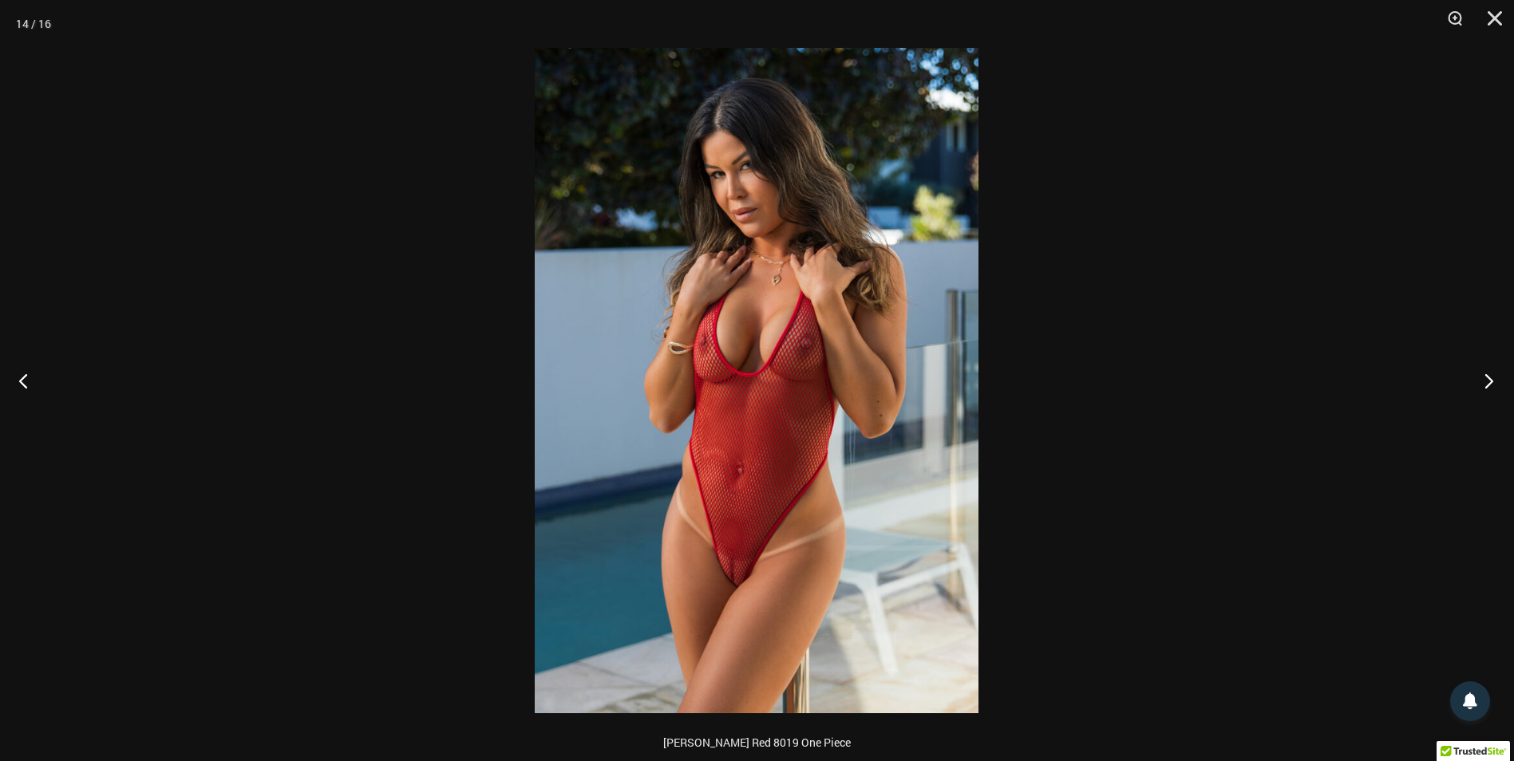
click at [1490, 377] on button "Next" at bounding box center [1484, 381] width 60 height 80
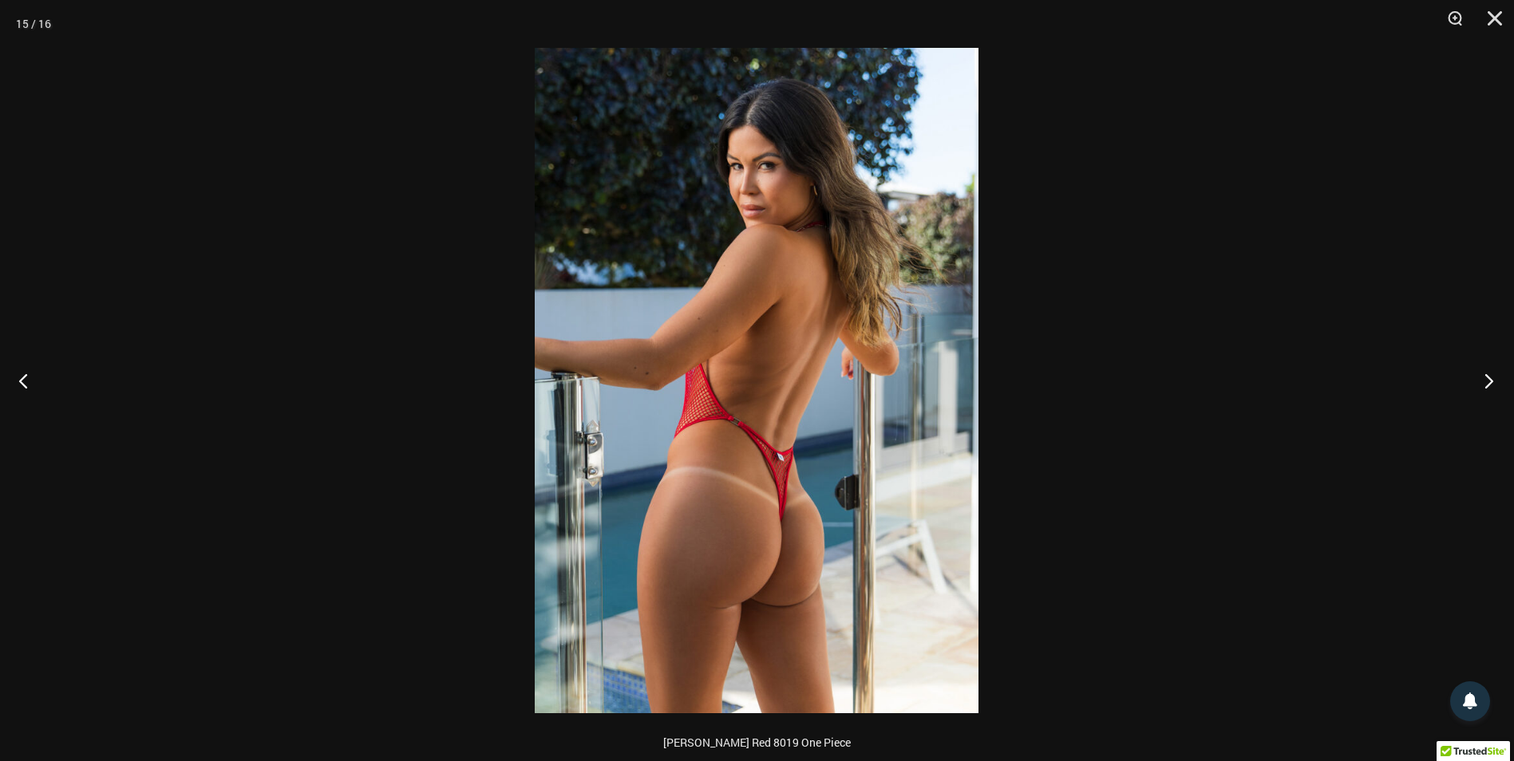
click at [1490, 377] on button "Next" at bounding box center [1484, 381] width 60 height 80
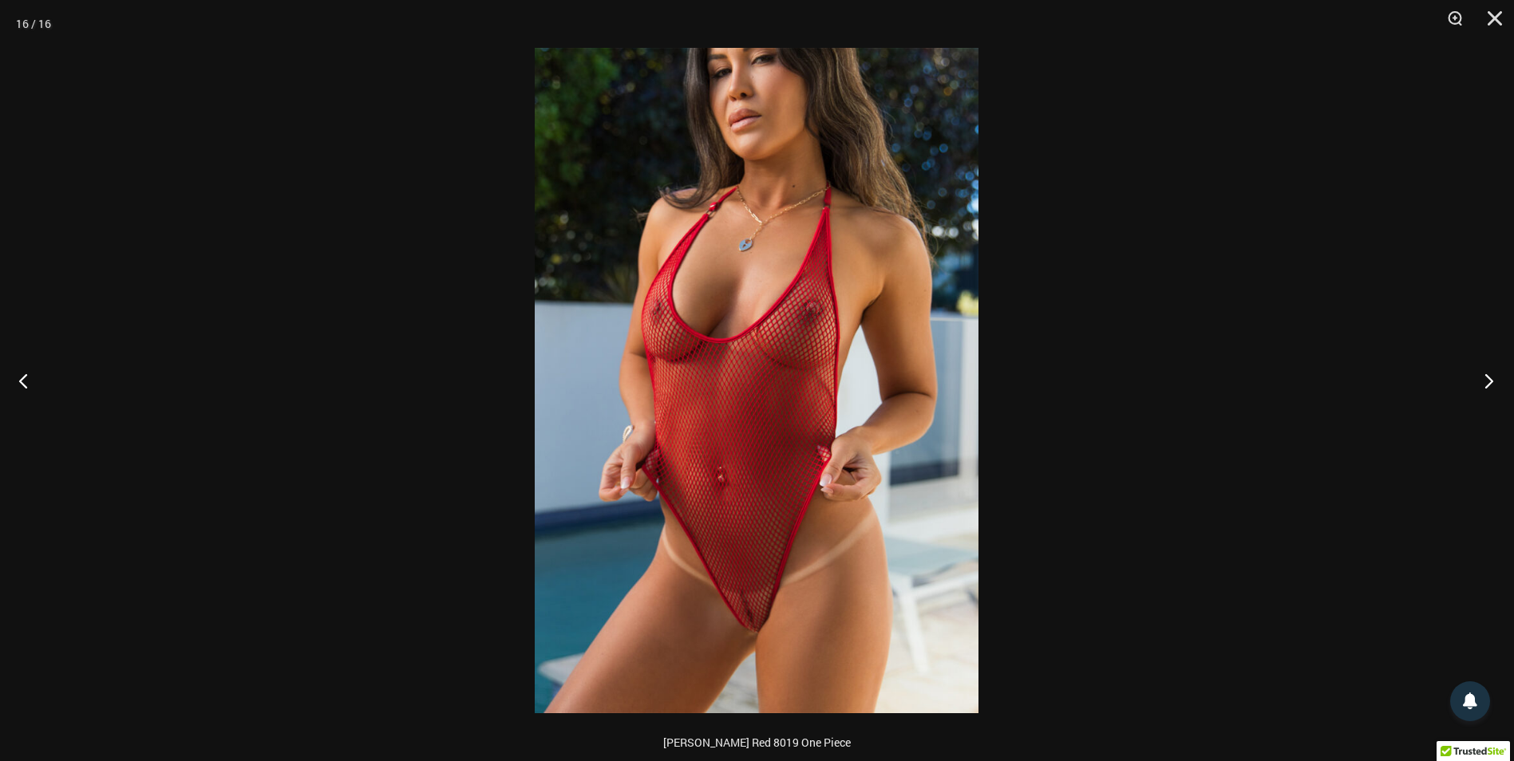
click at [1490, 377] on button "Next" at bounding box center [1484, 381] width 60 height 80
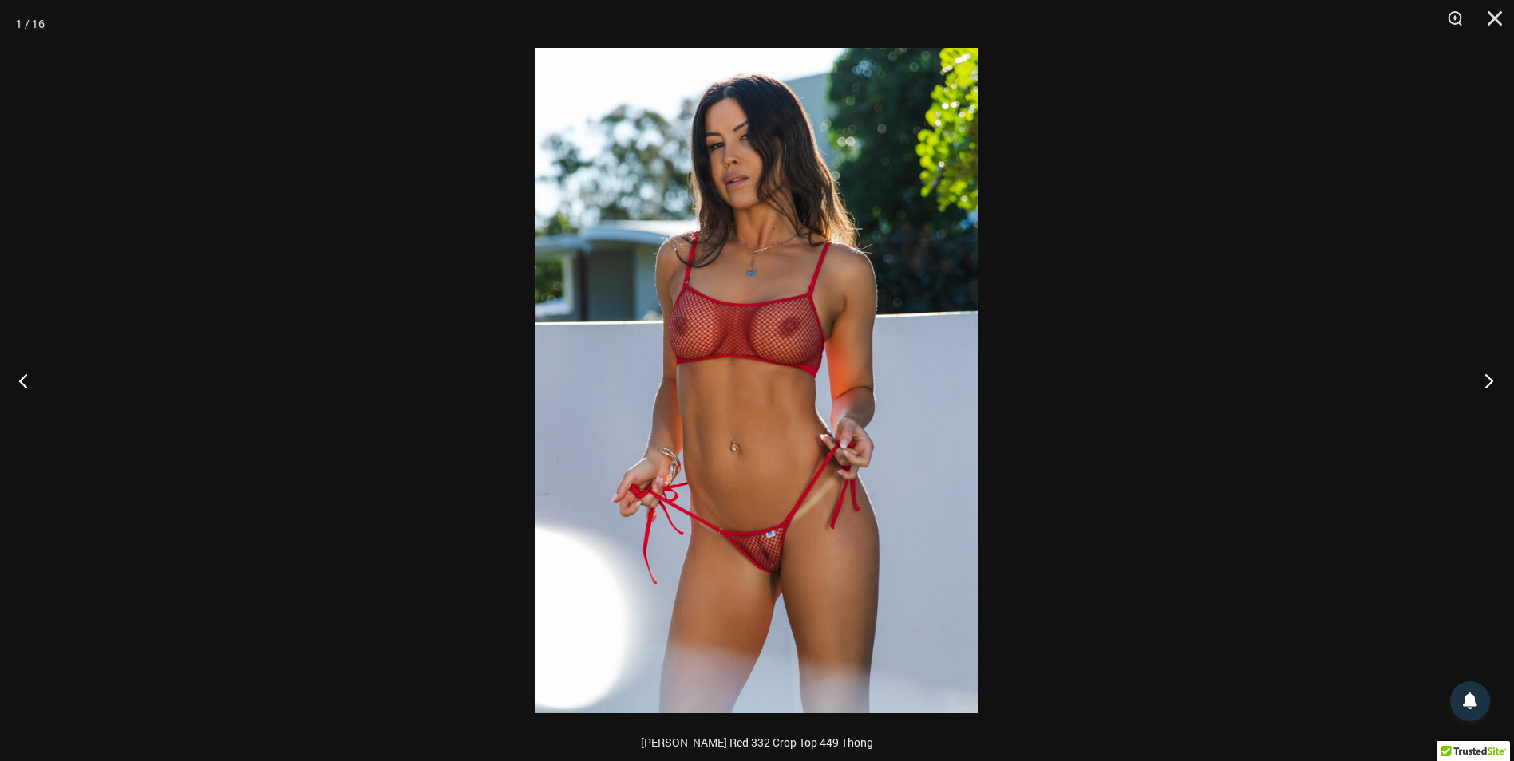
click at [1490, 377] on button "Next" at bounding box center [1484, 381] width 60 height 80
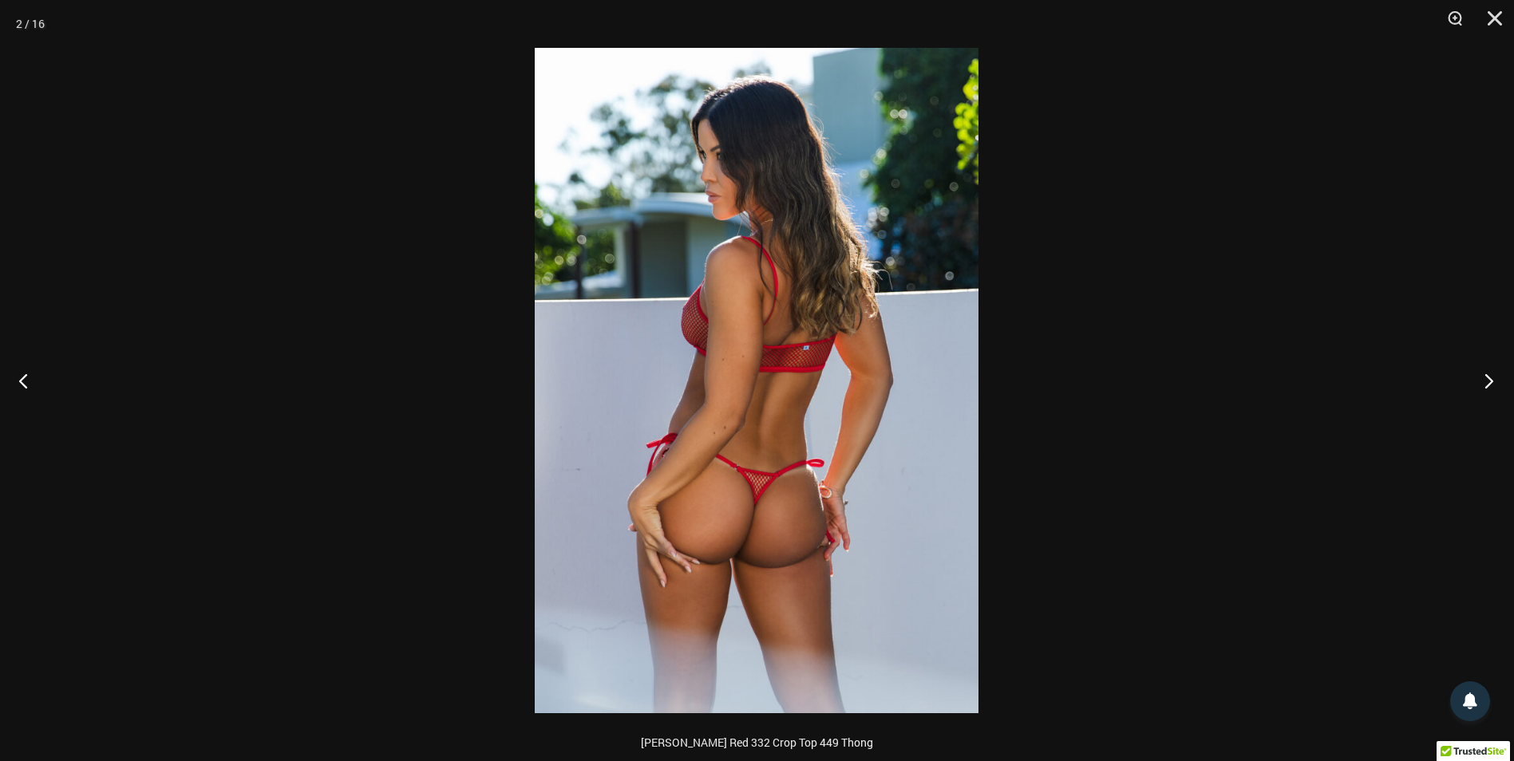
click at [1490, 377] on button "Next" at bounding box center [1484, 381] width 60 height 80
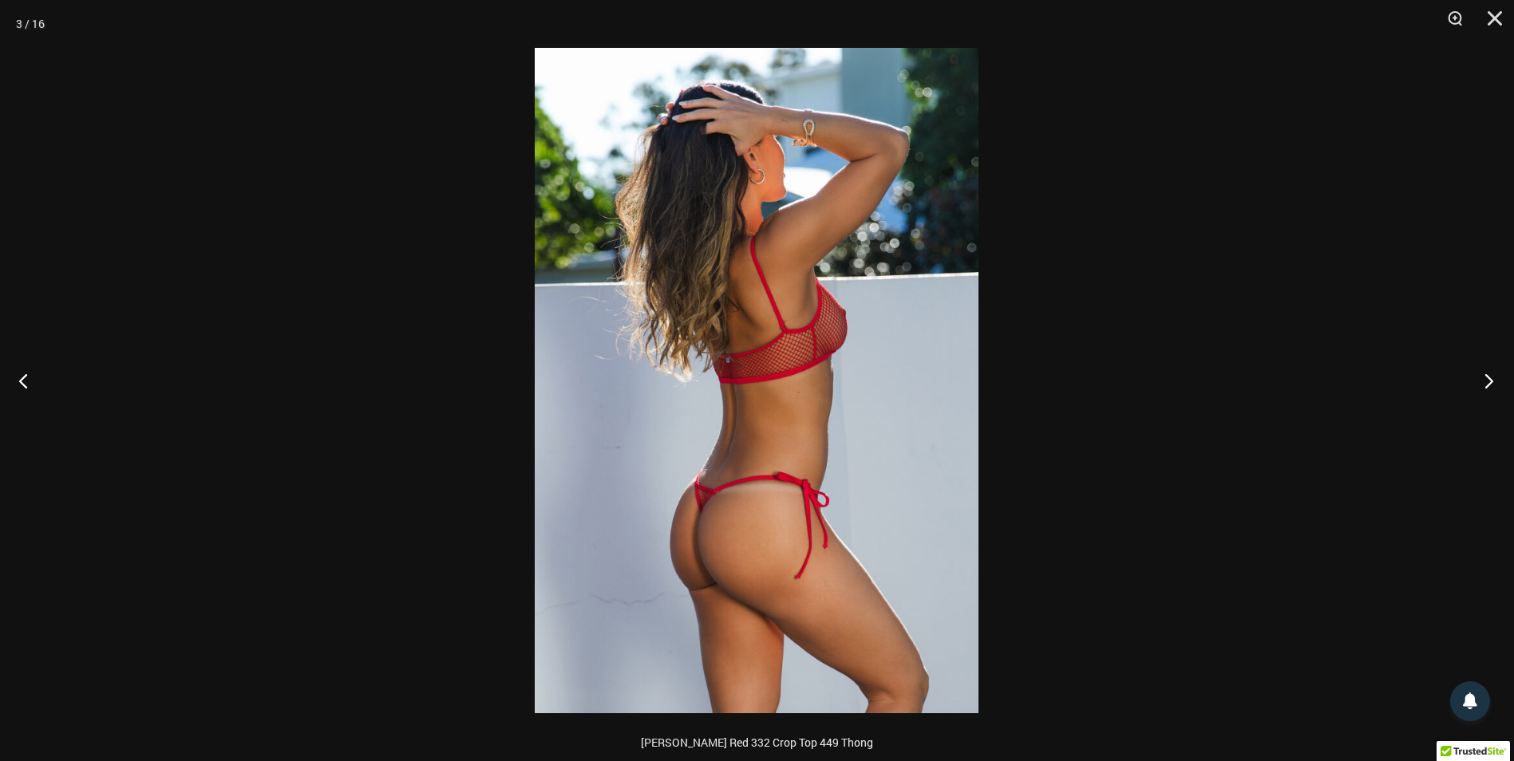
click at [1490, 377] on button "Next" at bounding box center [1484, 381] width 60 height 80
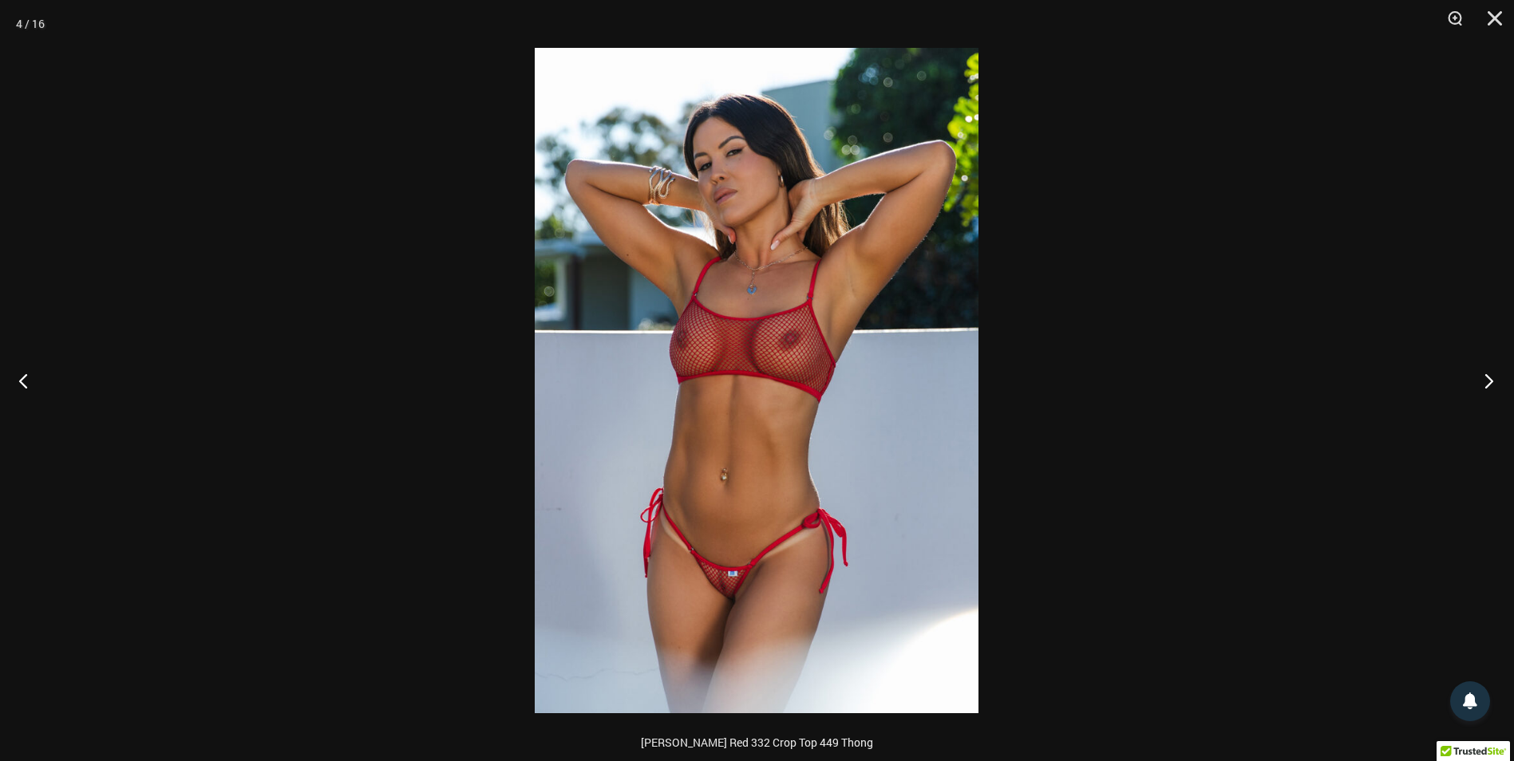
click at [1490, 377] on button "Next" at bounding box center [1484, 381] width 60 height 80
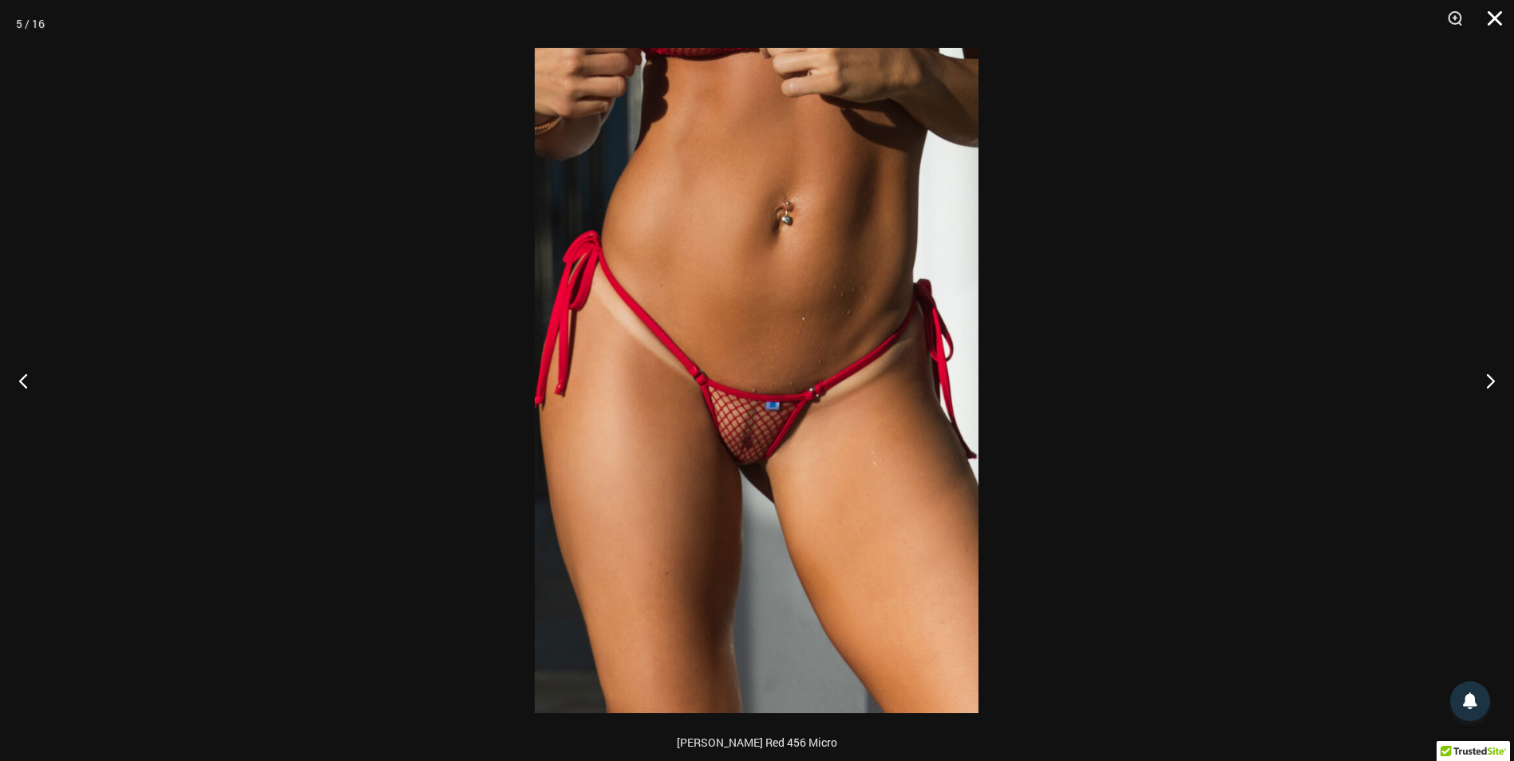
click at [1495, 24] on button "Close" at bounding box center [1489, 24] width 40 height 48
